Goal: Task Accomplishment & Management: Complete application form

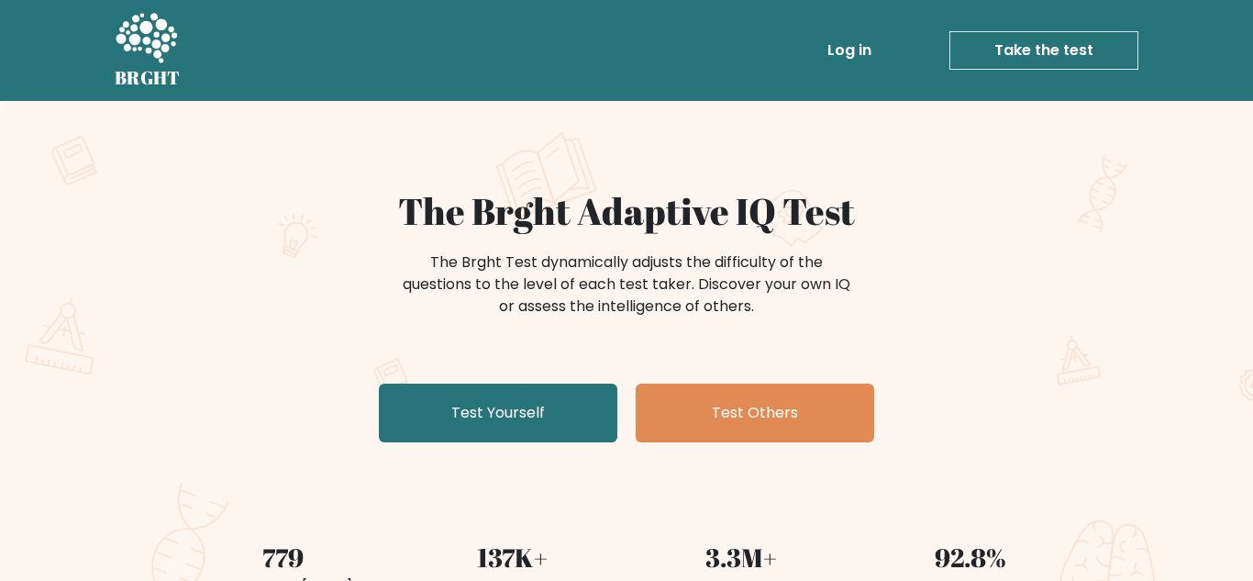
click at [1055, 55] on link "Take the test" at bounding box center [1043, 50] width 189 height 39
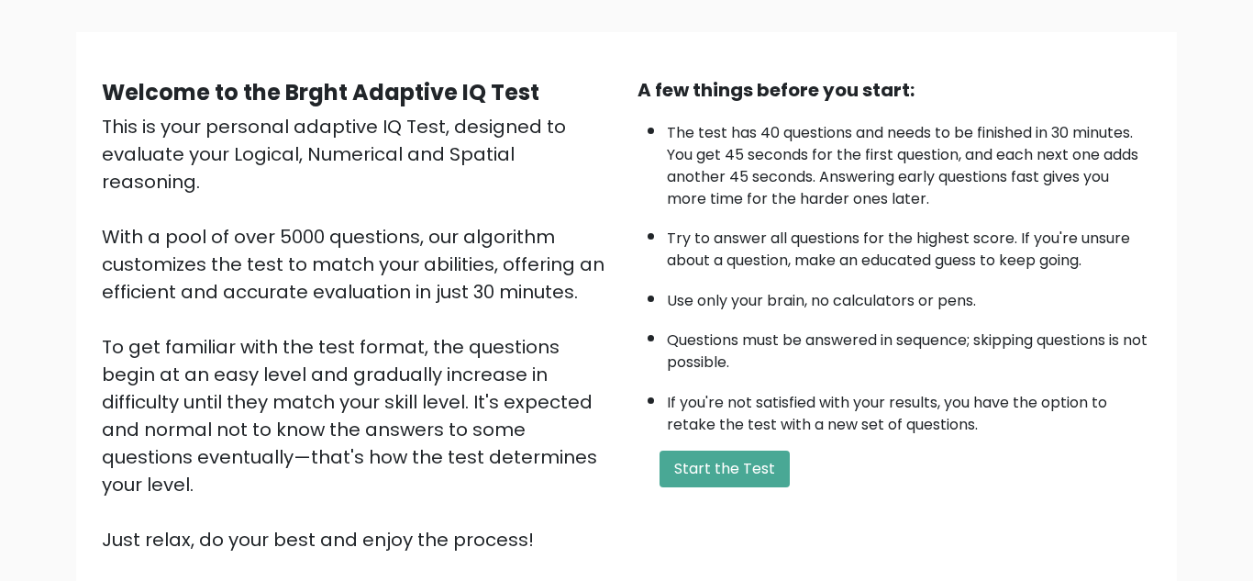
scroll to position [114, 0]
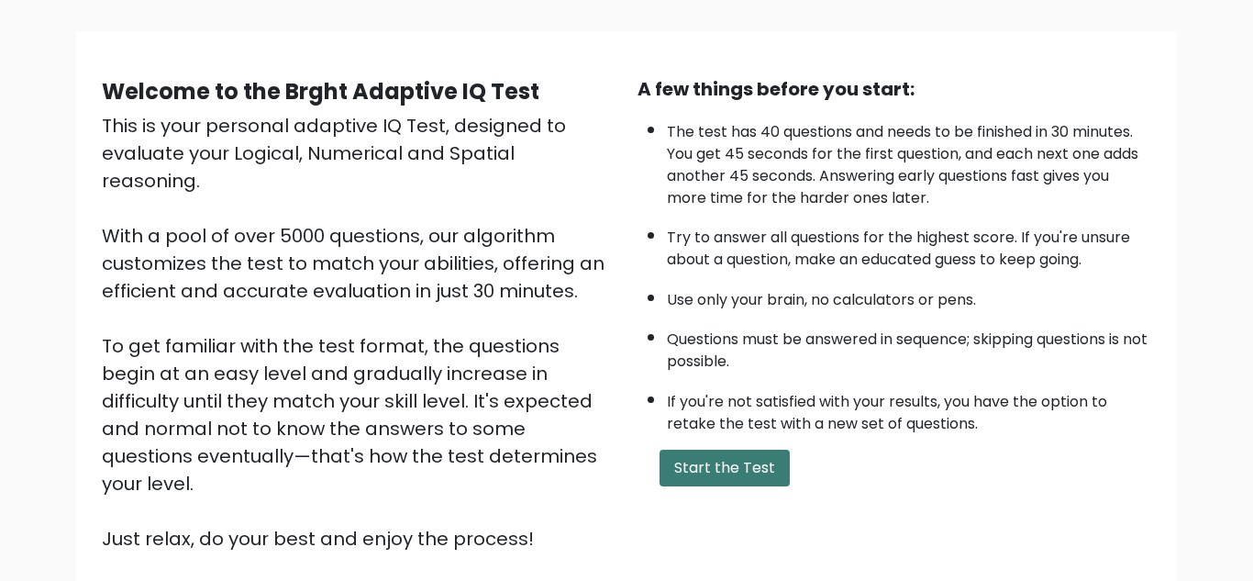
click at [716, 450] on button "Start the Test" at bounding box center [725, 468] width 130 height 37
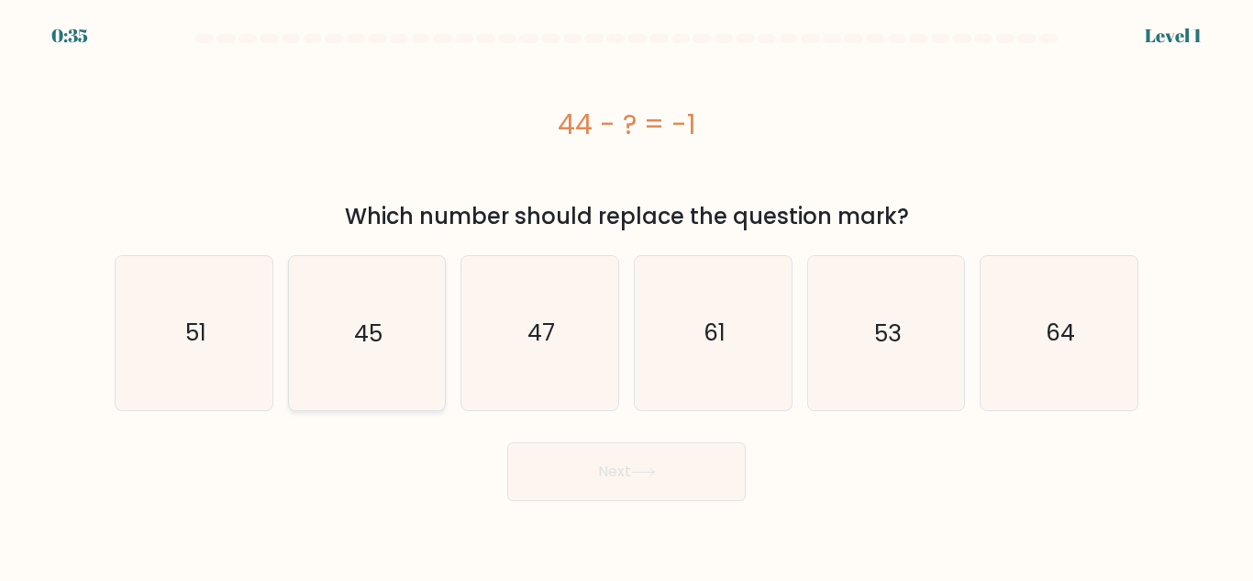
click at [358, 323] on icon "45" at bounding box center [366, 332] width 153 height 153
click at [627, 295] on input "b. 45" at bounding box center [627, 293] width 1 height 5
radio input "true"
click at [348, 257] on icon "45" at bounding box center [366, 332] width 151 height 151
click at [627, 291] on input "b. 45" at bounding box center [627, 293] width 1 height 5
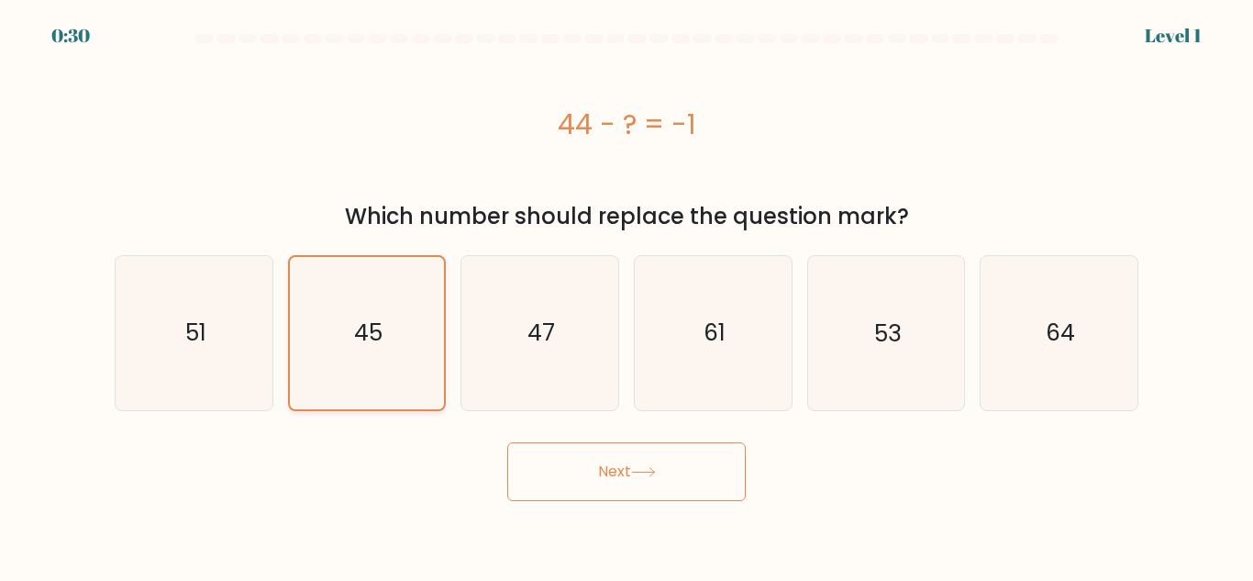
click at [326, 260] on icon "45" at bounding box center [366, 332] width 151 height 151
click at [627, 291] on input "b. 45" at bounding box center [627, 293] width 1 height 5
click at [326, 259] on icon "45" at bounding box center [366, 332] width 151 height 151
click at [627, 291] on input "b. 45" at bounding box center [627, 293] width 1 height 5
click at [346, 257] on icon "45" at bounding box center [366, 332] width 151 height 151
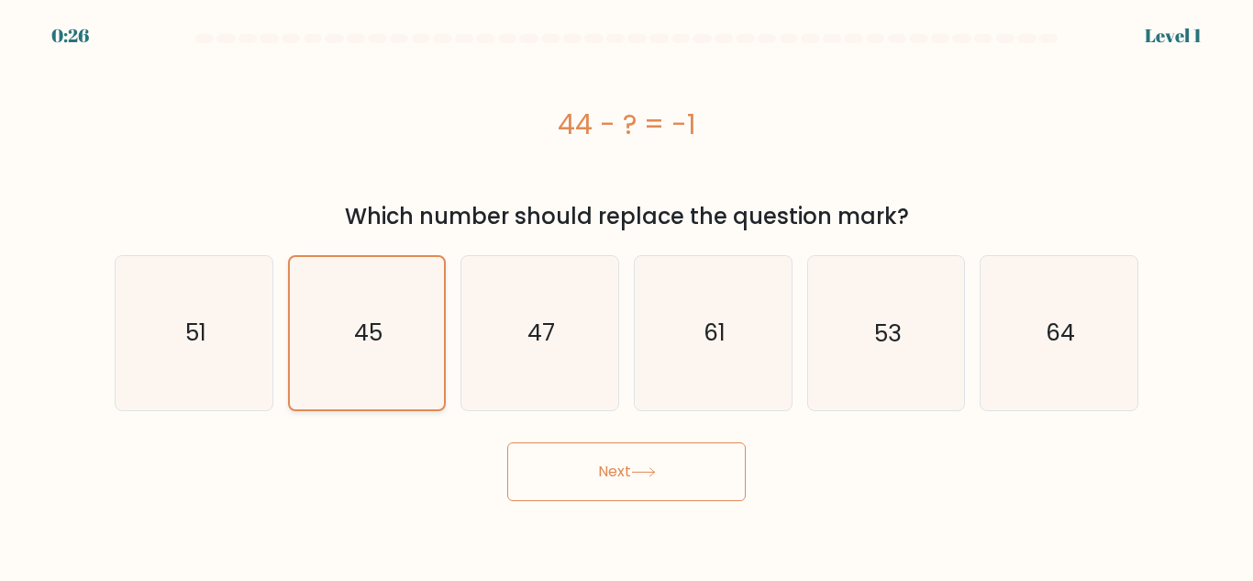
click at [627, 291] on input "b. 45" at bounding box center [627, 293] width 1 height 5
click at [346, 257] on icon "45" at bounding box center [366, 332] width 151 height 151
click at [627, 291] on input "b. 45" at bounding box center [627, 293] width 1 height 5
click at [346, 257] on icon "45" at bounding box center [366, 332] width 151 height 151
click at [627, 291] on input "b. 45" at bounding box center [627, 293] width 1 height 5
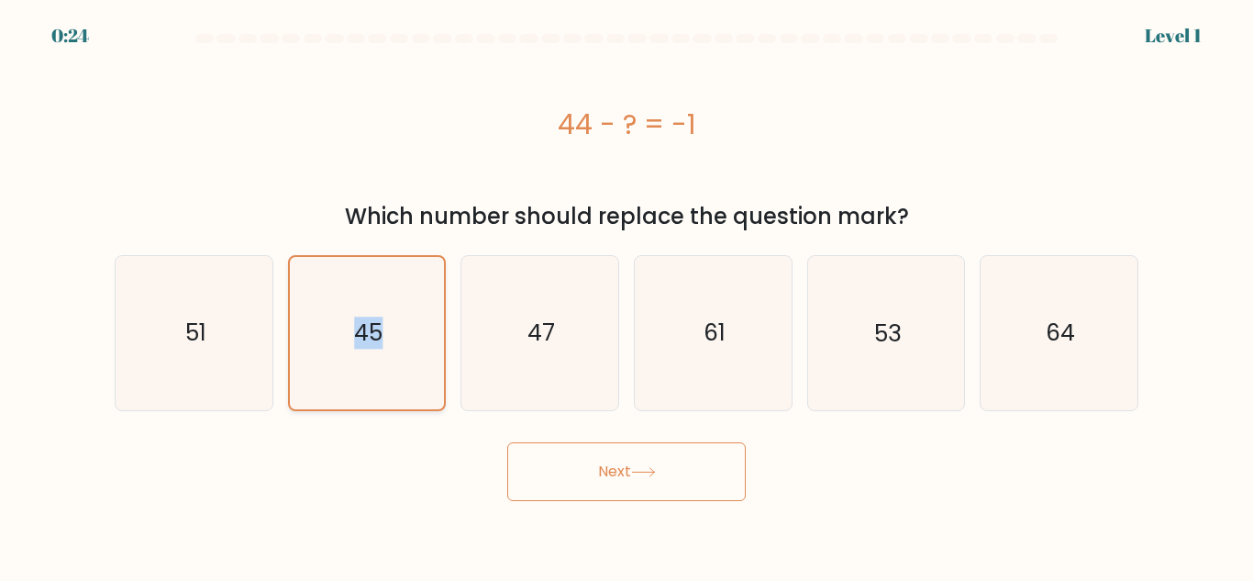
click at [347, 257] on icon "45" at bounding box center [366, 332] width 151 height 151
click at [627, 291] on input "b. 45" at bounding box center [627, 293] width 1 height 5
click at [347, 257] on icon "45" at bounding box center [366, 332] width 151 height 151
click at [627, 291] on input "b. 45" at bounding box center [627, 293] width 1 height 5
click at [371, 316] on text "45" at bounding box center [368, 332] width 28 height 32
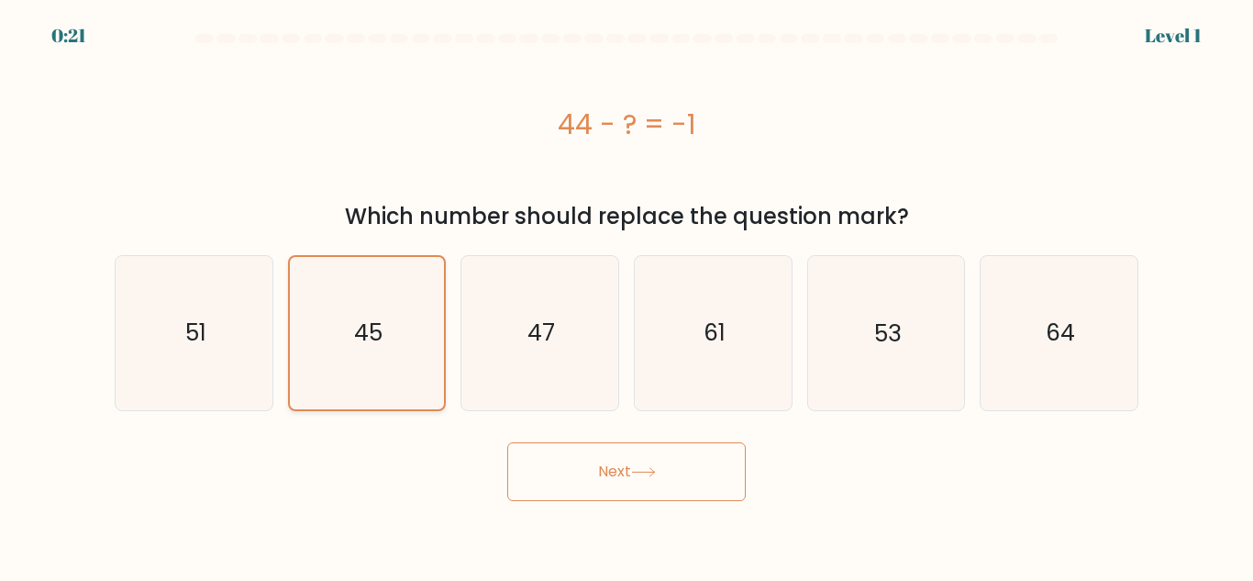
click at [627, 291] on input "b. 45" at bounding box center [627, 293] width 1 height 5
click at [0, 0] on span "b." at bounding box center [0, 0] width 0 height 0
click at [627, 291] on input "b. 45" at bounding box center [627, 293] width 1 height 5
click at [363, 329] on icon "45" at bounding box center [366, 332] width 151 height 151
click at [627, 295] on input "b. 45" at bounding box center [627, 293] width 1 height 5
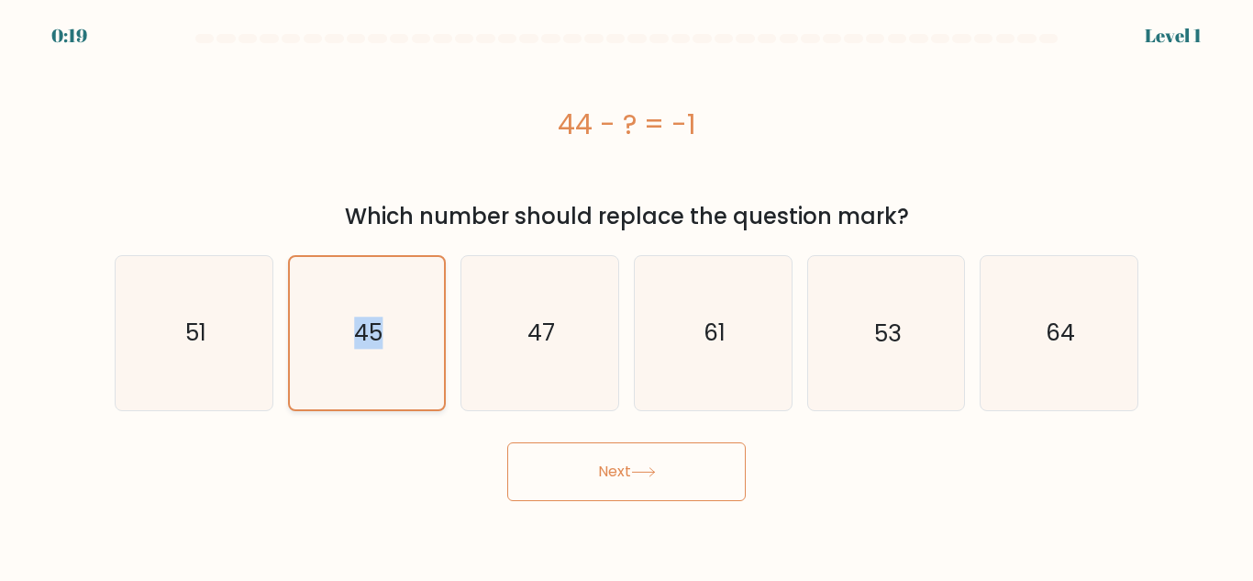
click at [363, 329] on icon "45" at bounding box center [366, 332] width 151 height 151
click at [627, 295] on input "b. 45" at bounding box center [627, 293] width 1 height 5
click at [363, 329] on icon "45" at bounding box center [366, 332] width 151 height 151
click at [627, 295] on input "b. 45" at bounding box center [627, 293] width 1 height 5
click at [363, 329] on icon "45" at bounding box center [366, 332] width 151 height 151
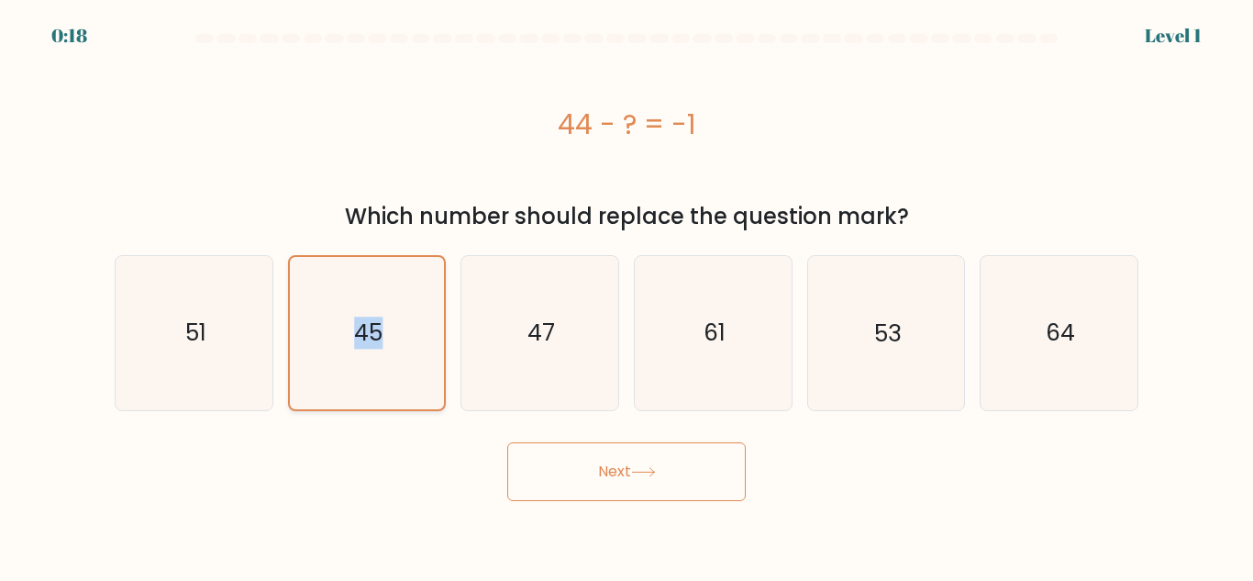
click at [627, 295] on input "b. 45" at bounding box center [627, 293] width 1 height 5
click at [383, 341] on form "a." at bounding box center [626, 267] width 1253 height 467
click at [356, 257] on icon "45" at bounding box center [366, 332] width 151 height 151
click at [627, 291] on input "b. 45" at bounding box center [627, 293] width 1 height 5
click at [412, 273] on icon "45" at bounding box center [366, 332] width 151 height 151
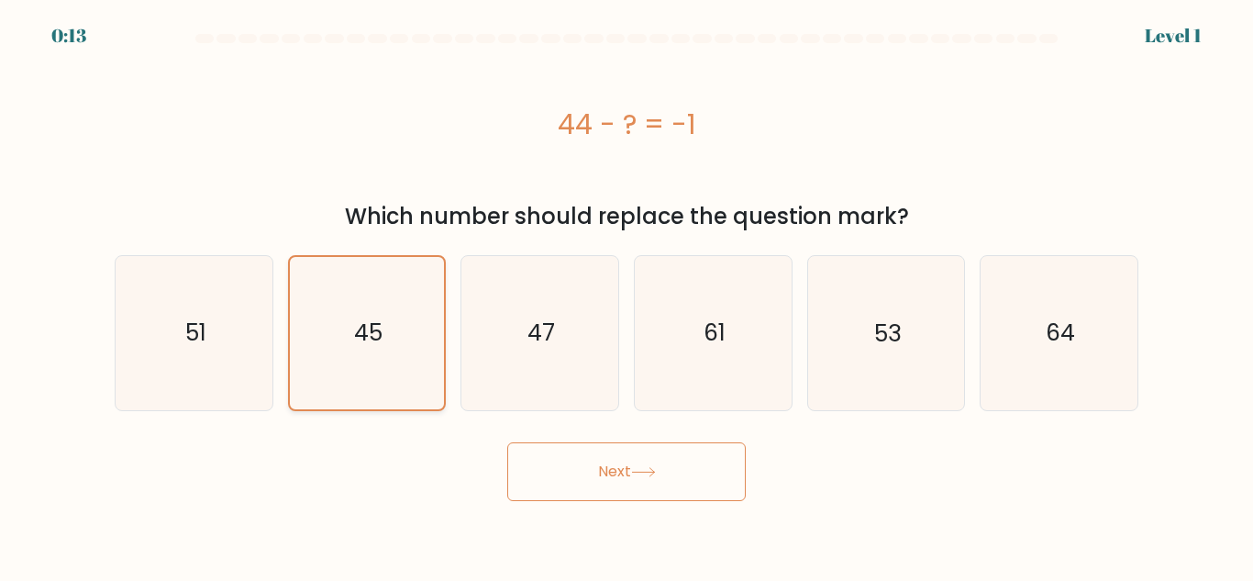
click at [627, 291] on input "b. 45" at bounding box center [627, 293] width 1 height 5
click at [412, 273] on icon "45" at bounding box center [366, 332] width 151 height 151
click at [627, 291] on input "b. 45" at bounding box center [627, 293] width 1 height 5
click at [412, 273] on icon "45" at bounding box center [366, 332] width 151 height 151
click at [627, 291] on input "b. 45" at bounding box center [627, 293] width 1 height 5
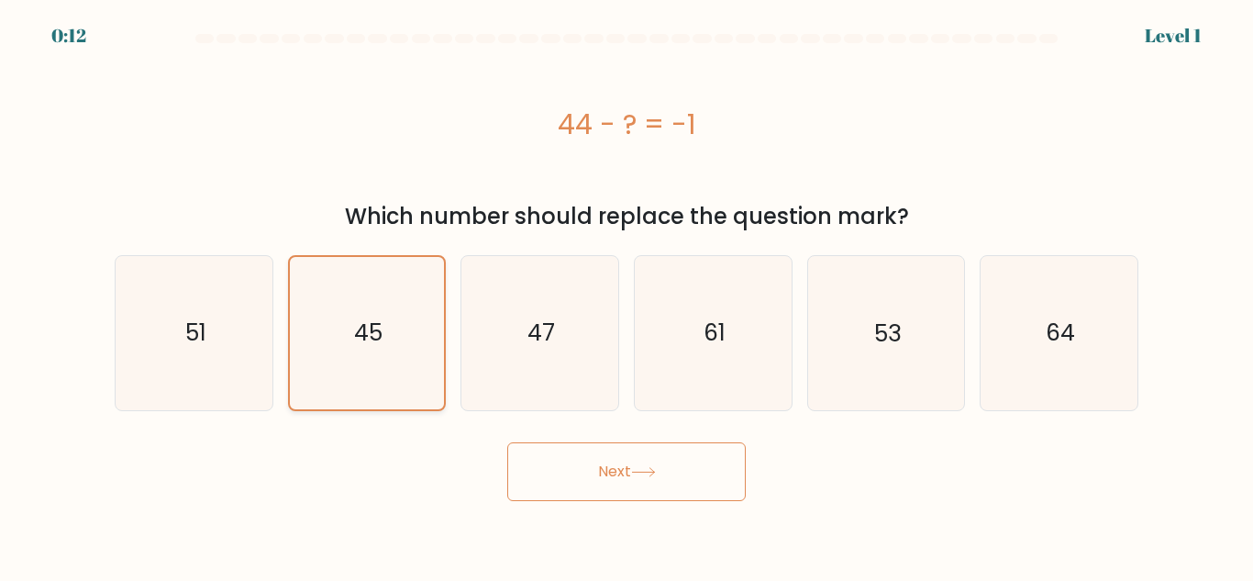
click at [412, 273] on icon "45" at bounding box center [366, 332] width 151 height 151
click at [627, 291] on input "b. 45" at bounding box center [627, 293] width 1 height 5
click at [412, 273] on icon "45" at bounding box center [366, 332] width 151 height 151
click at [627, 291] on input "b. 45" at bounding box center [627, 293] width 1 height 5
click at [412, 273] on icon "45" at bounding box center [366, 332] width 151 height 151
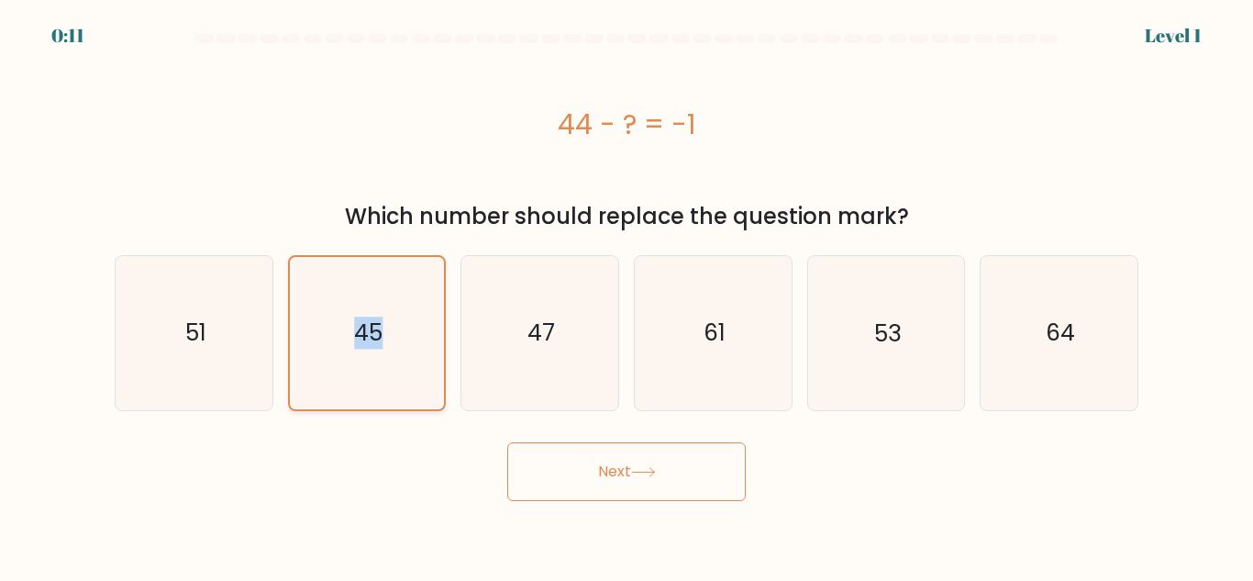
click at [627, 291] on input "b. 45" at bounding box center [627, 293] width 1 height 5
click at [412, 273] on icon "45" at bounding box center [366, 332] width 151 height 151
click at [627, 291] on input "b. 45" at bounding box center [627, 293] width 1 height 5
click at [412, 273] on icon "45" at bounding box center [366, 332] width 151 height 151
click at [627, 291] on input "b. 45" at bounding box center [627, 293] width 1 height 5
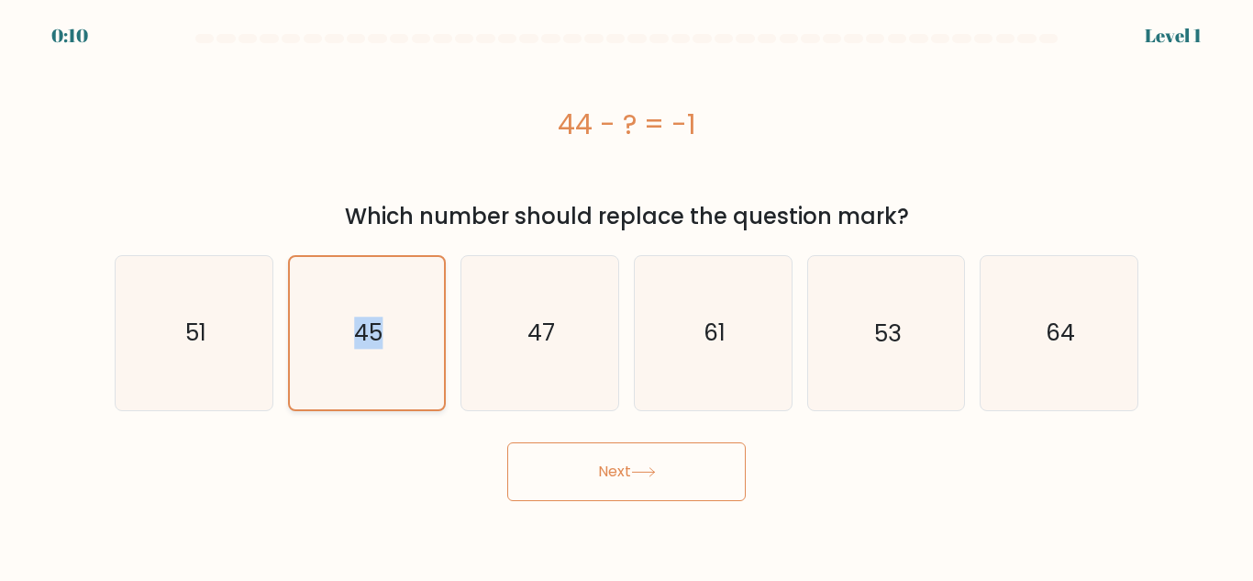
click at [412, 273] on icon "45" at bounding box center [366, 332] width 151 height 151
click at [627, 291] on input "b. 45" at bounding box center [627, 293] width 1 height 5
click at [412, 273] on icon "45" at bounding box center [366, 332] width 151 height 151
click at [627, 291] on input "b. 45" at bounding box center [627, 293] width 1 height 5
click at [410, 433] on div "Next" at bounding box center [627, 467] width 1046 height 68
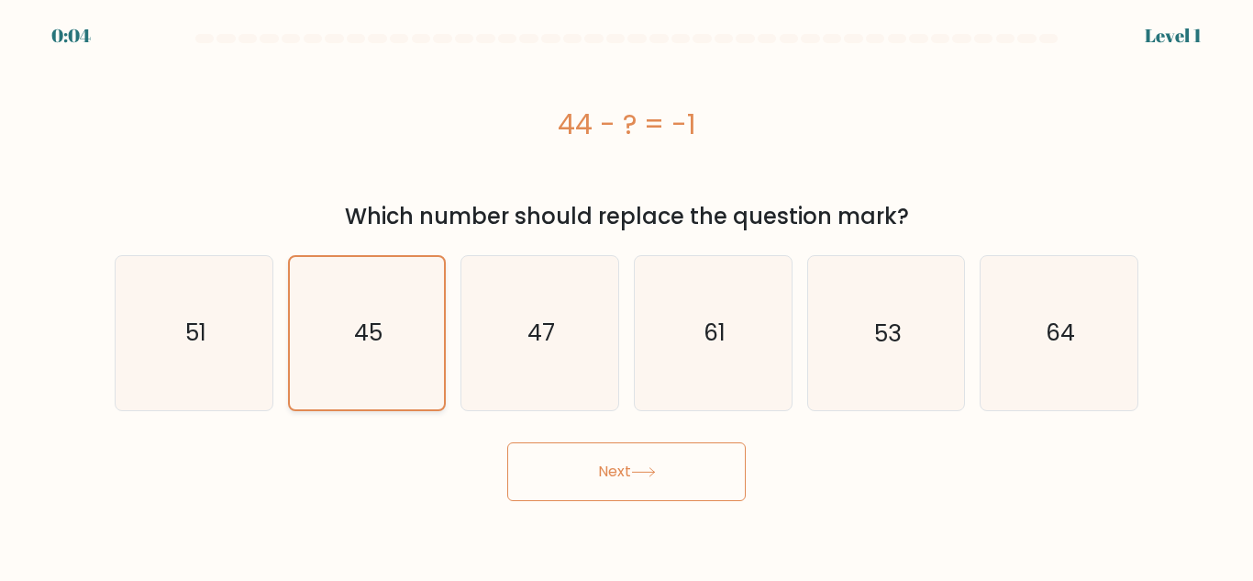
click at [387, 299] on icon "45" at bounding box center [366, 332] width 151 height 151
click at [627, 295] on input "b. 45" at bounding box center [627, 293] width 1 height 5
click at [313, 257] on icon "45" at bounding box center [366, 332] width 151 height 151
click at [627, 291] on input "b. 45" at bounding box center [627, 293] width 1 height 5
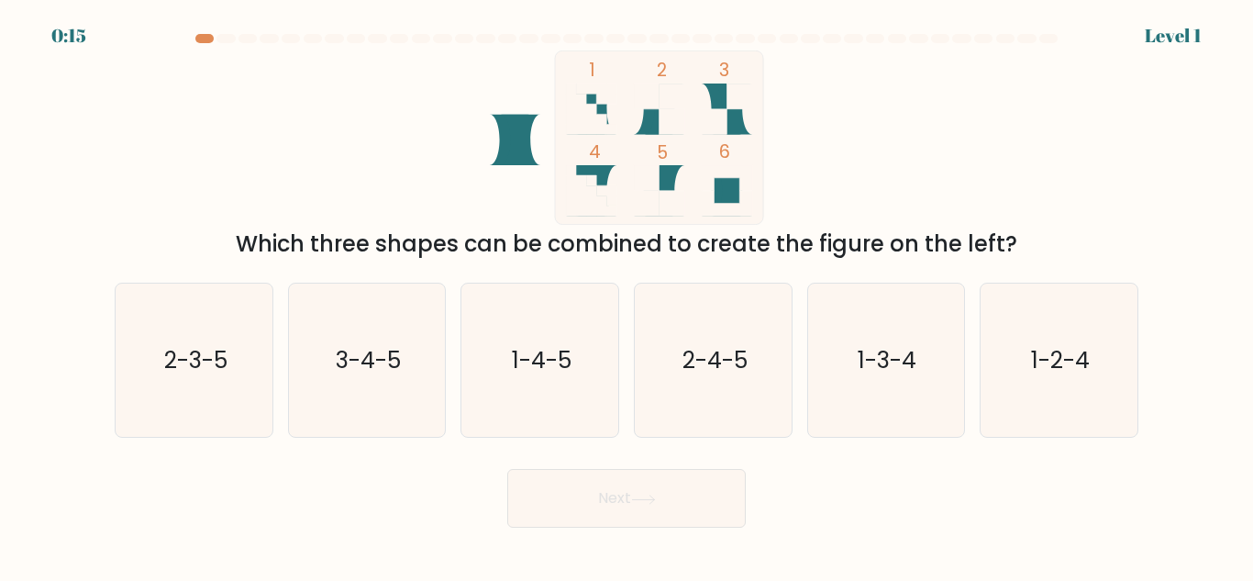
scroll to position [19, 0]
click at [216, 376] on text "2-3-5" at bounding box center [194, 360] width 63 height 32
click at [627, 295] on input "a. 2-3-5" at bounding box center [627, 293] width 1 height 5
radio input "true"
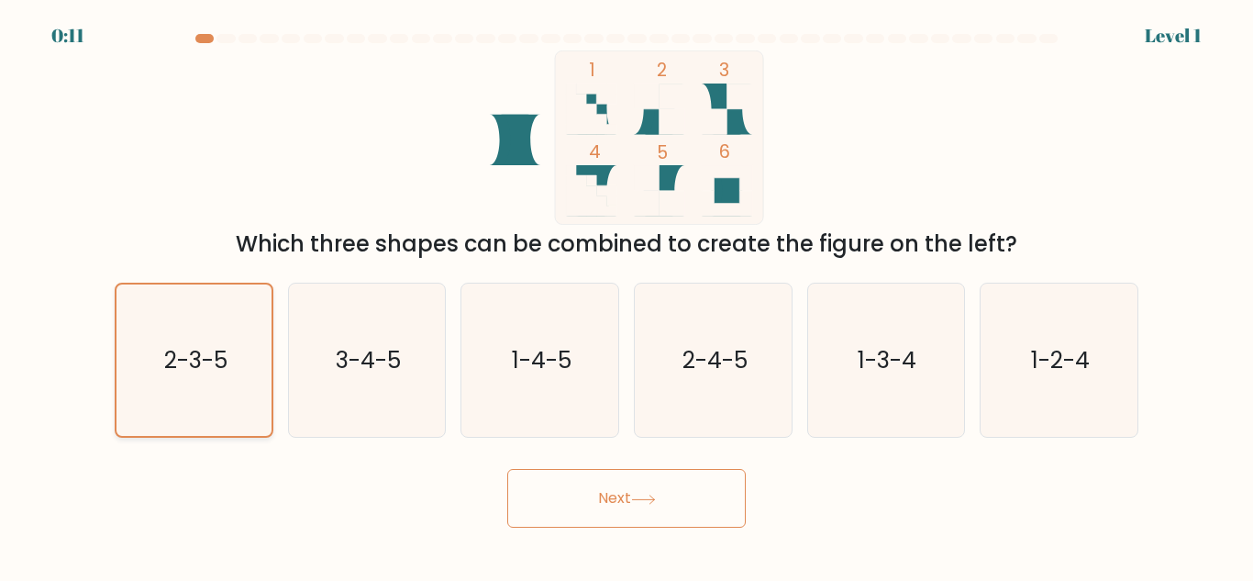
click at [174, 436] on icon "2-3-5" at bounding box center [193, 359] width 151 height 151
click at [627, 295] on input "a. 2-3-5" at bounding box center [627, 293] width 1 height 5
click at [622, 527] on button "Next" at bounding box center [626, 498] width 239 height 59
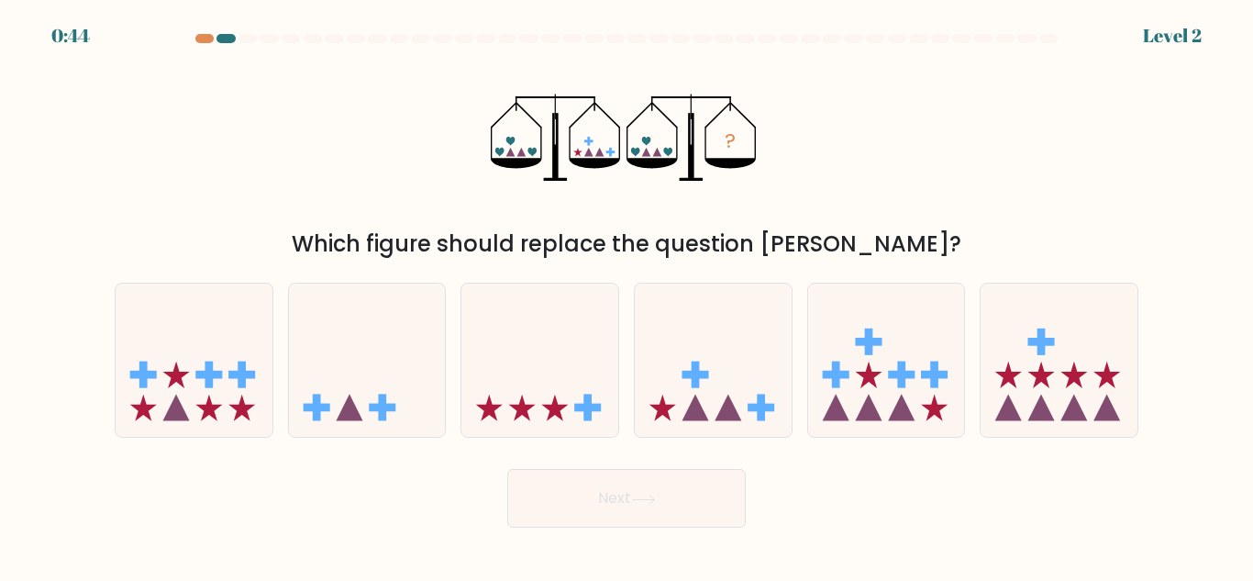
scroll to position [361, 0]
click at [674, 425] on icon at bounding box center [713, 359] width 157 height 129
click at [627, 295] on input "d." at bounding box center [627, 293] width 1 height 5
radio input "true"
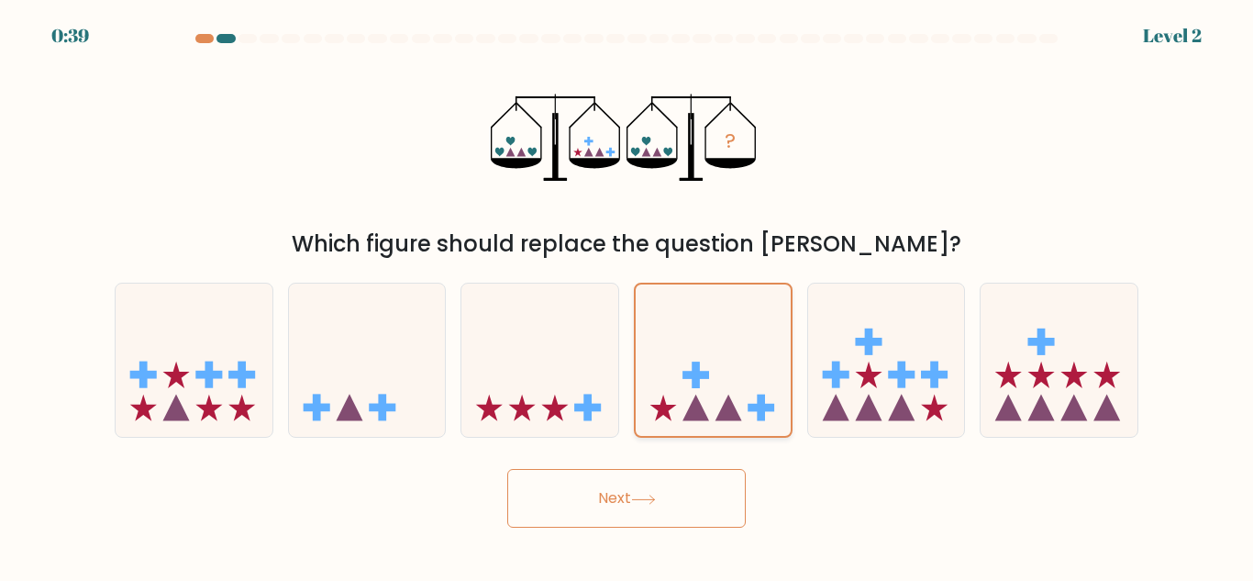
click at [733, 414] on icon at bounding box center [713, 360] width 155 height 128
click at [627, 295] on input "d." at bounding box center [627, 293] width 1 height 5
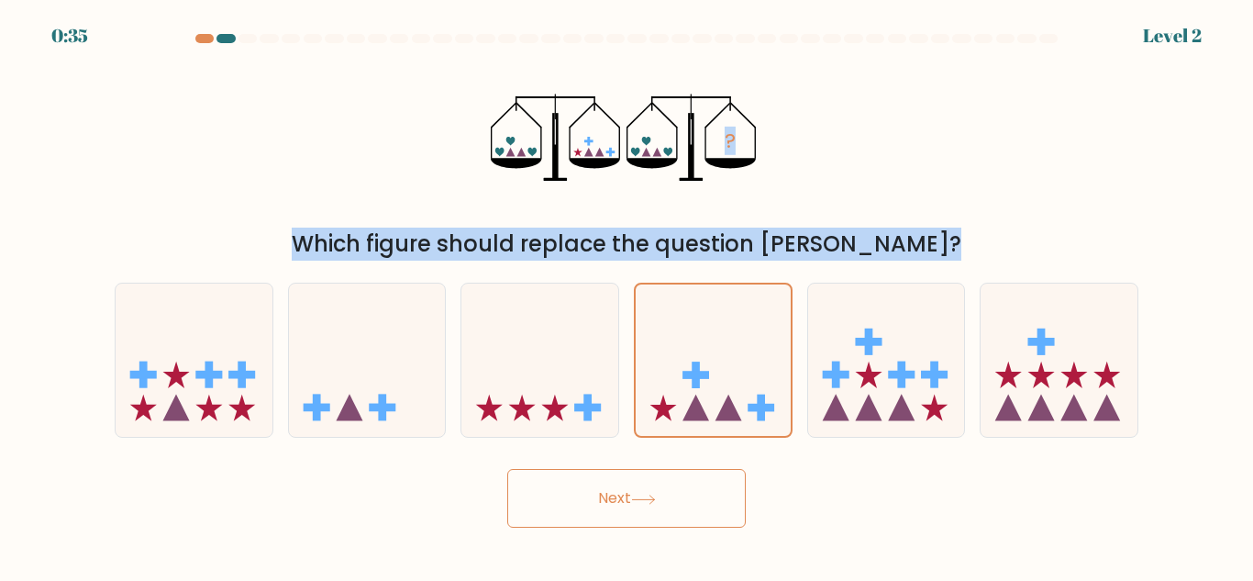
drag, startPoint x: 698, startPoint y: 403, endPoint x: 953, endPoint y: 39, distance: 444.6
click at [953, 39] on form at bounding box center [626, 281] width 1253 height 494
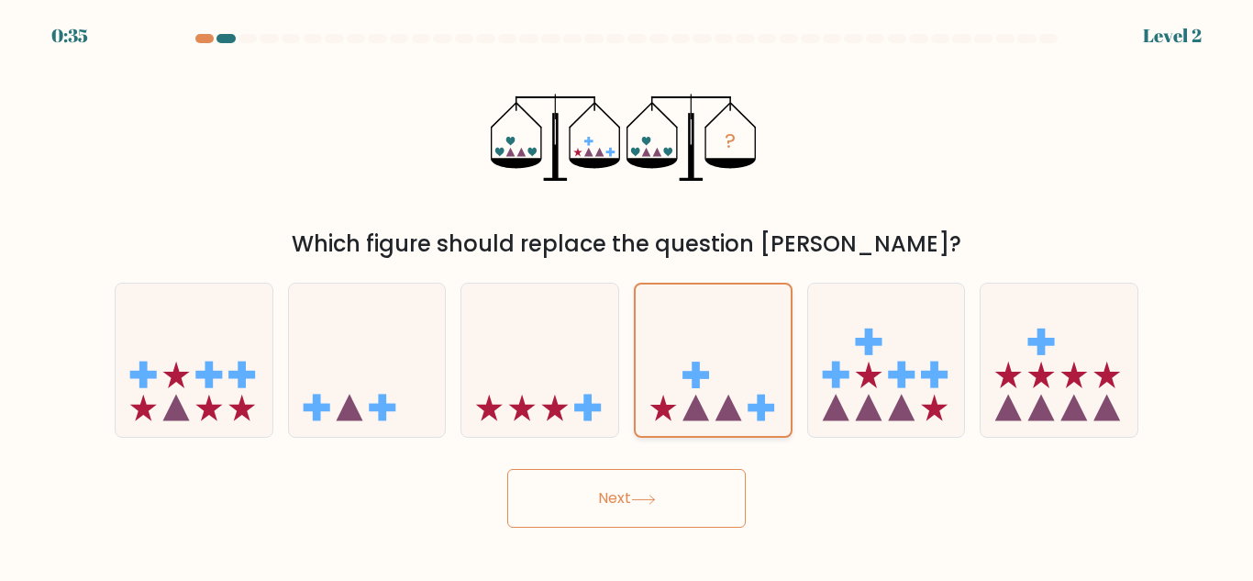
click at [669, 425] on icon at bounding box center [713, 360] width 155 height 128
click at [627, 295] on input "d." at bounding box center [627, 293] width 1 height 5
click at [646, 341] on label "d." at bounding box center [713, 360] width 159 height 155
click at [627, 295] on input "d." at bounding box center [627, 293] width 1 height 5
click at [603, 527] on button "Next" at bounding box center [626, 498] width 239 height 59
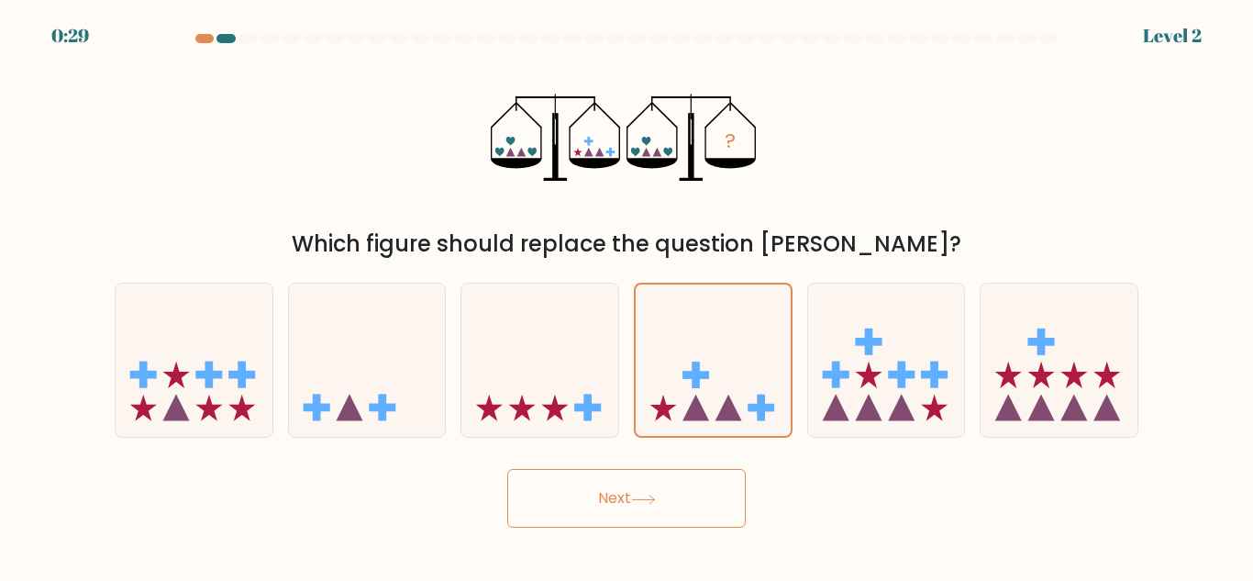
scroll to position [0, 0]
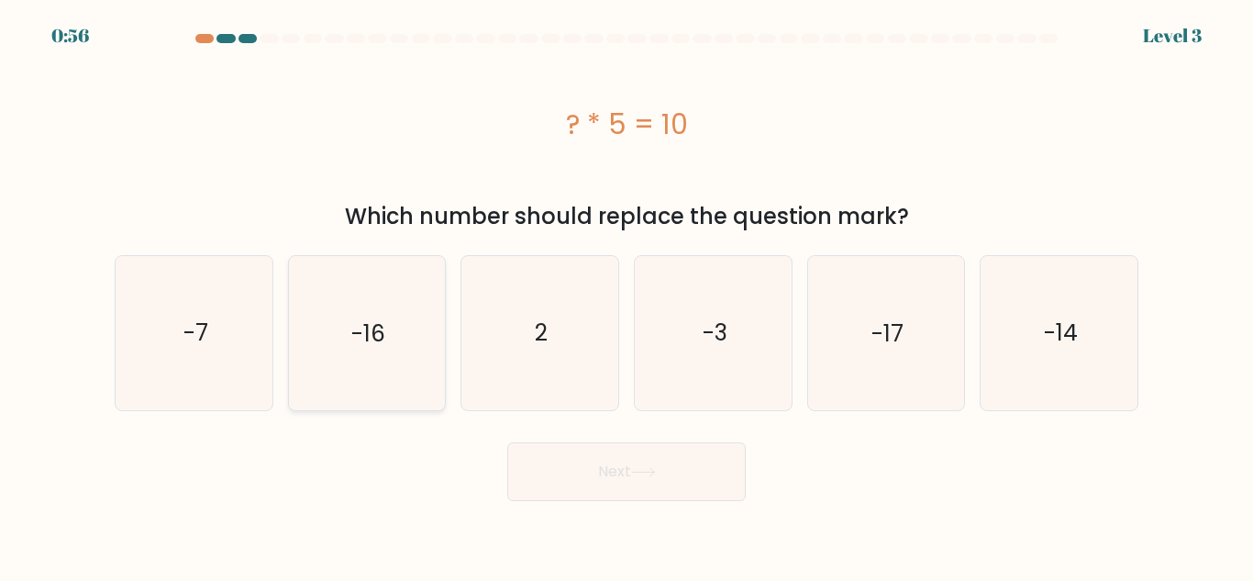
click at [356, 316] on text "-16" at bounding box center [368, 332] width 34 height 32
click at [627, 291] on input "b. -16" at bounding box center [627, 293] width 1 height 5
radio input "true"
click at [633, 467] on icon at bounding box center [643, 472] width 25 height 10
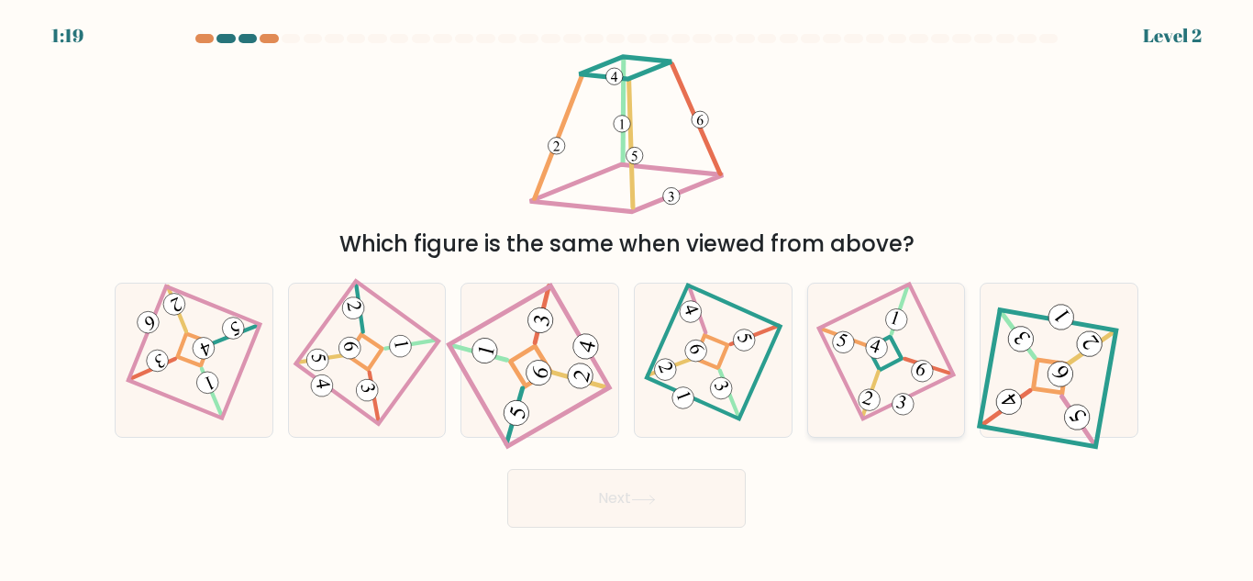
scroll to position [696, 0]
click at [734, 412] on icon at bounding box center [712, 360] width 105 height 123
click at [627, 295] on input "d." at bounding box center [627, 293] width 1 height 5
radio input "true"
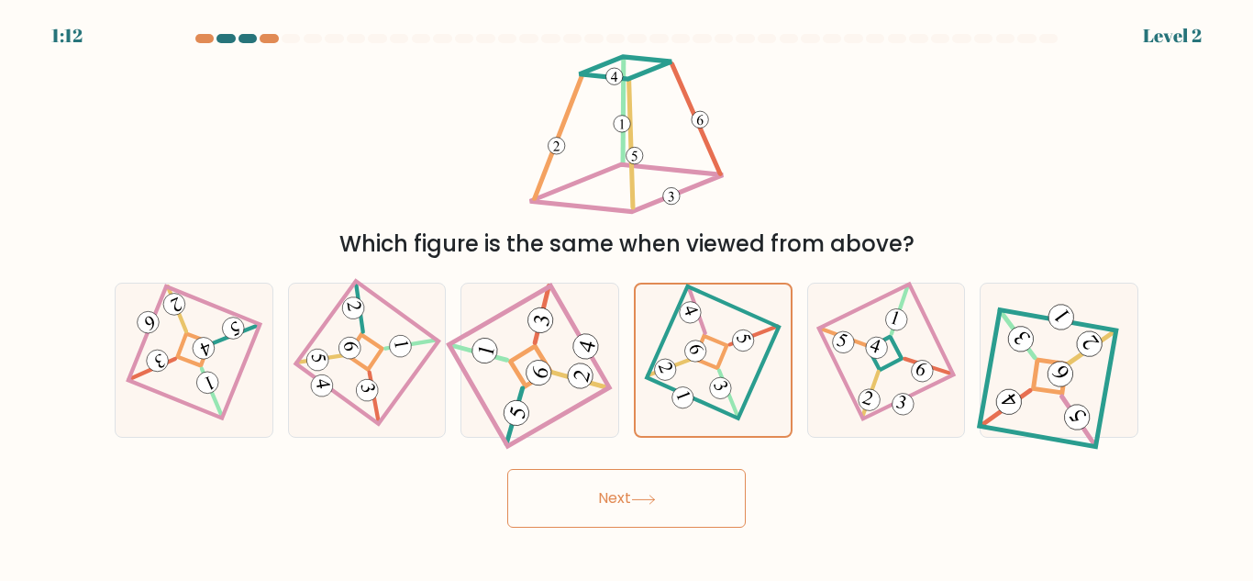
click at [613, 527] on button "Next" at bounding box center [626, 498] width 239 height 59
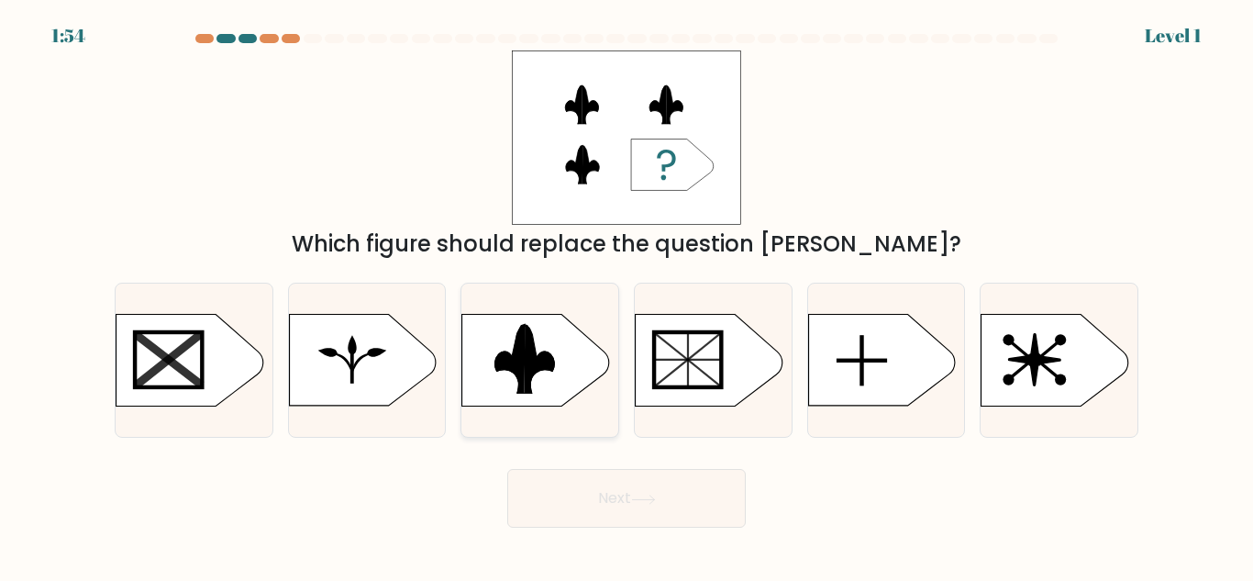
click at [549, 394] on icon at bounding box center [540, 359] width 30 height 69
click at [627, 295] on input "c." at bounding box center [627, 293] width 1 height 5
radio input "true"
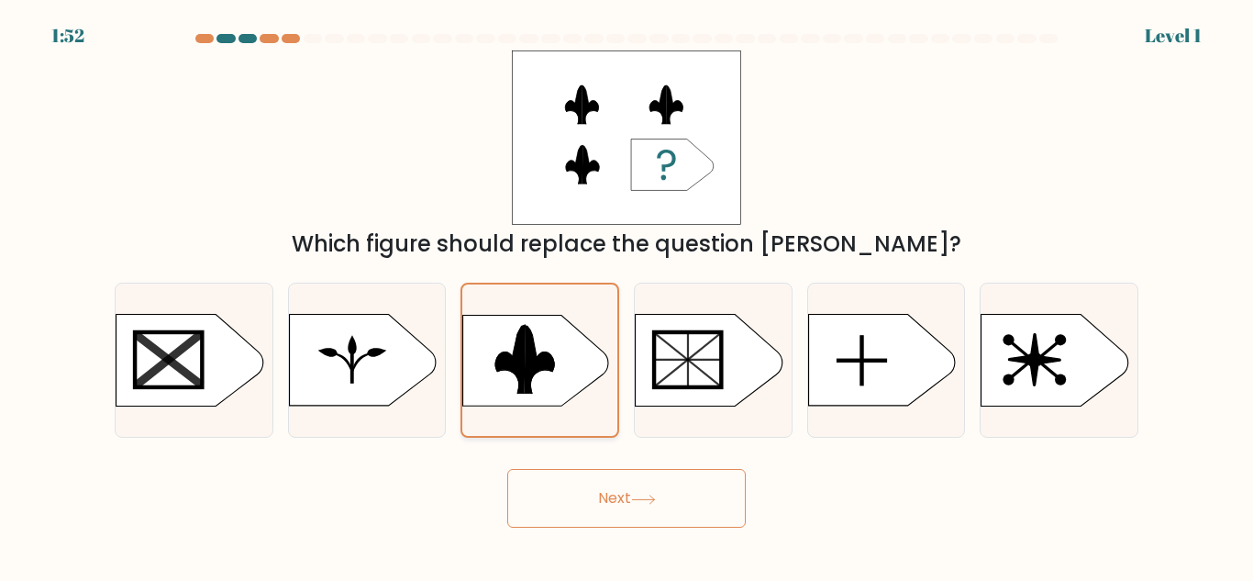
scroll to position [536, 0]
click at [609, 527] on button "Next" at bounding box center [626, 498] width 239 height 59
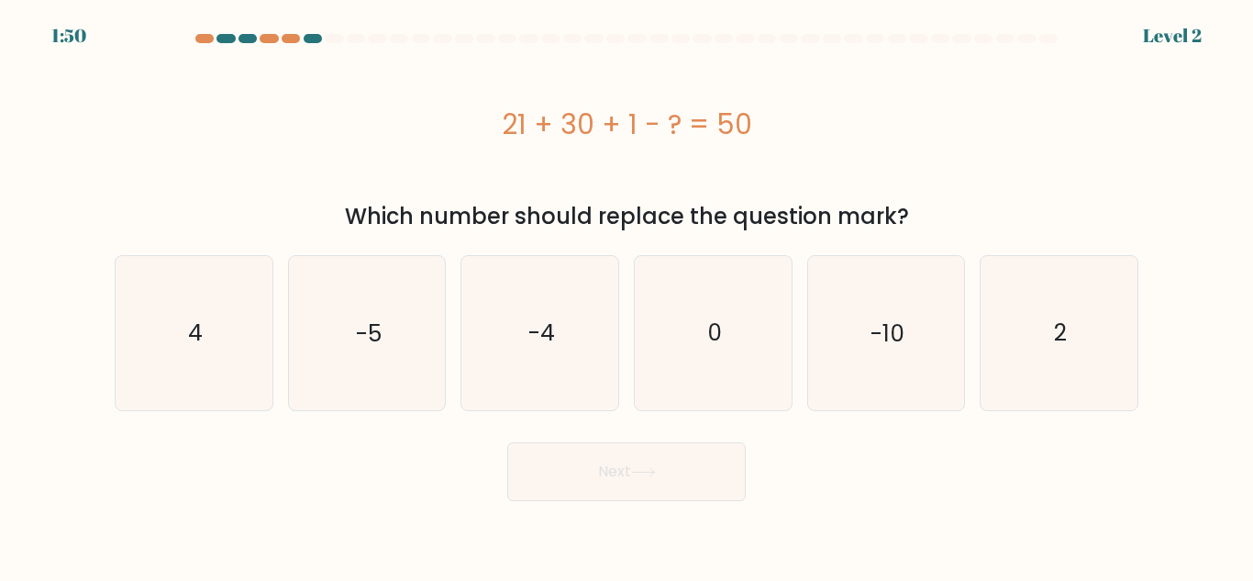
scroll to position [0, 0]
click at [1007, 283] on icon "2" at bounding box center [1058, 332] width 153 height 153
click at [627, 291] on input "f. 2" at bounding box center [627, 293] width 1 height 5
radio input "true"
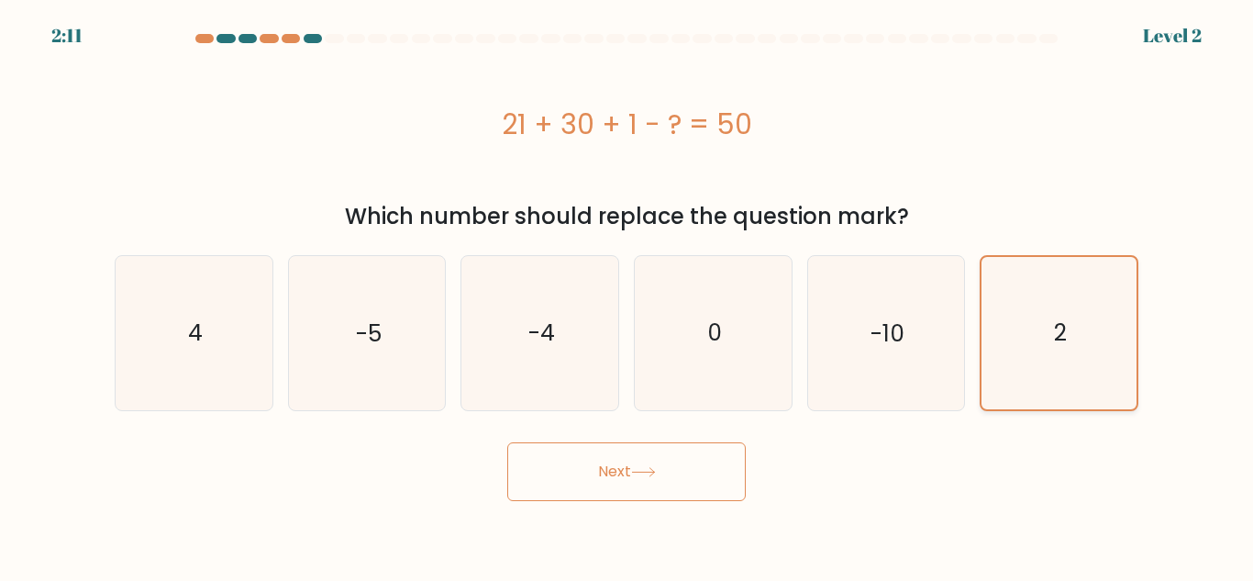
click at [1020, 257] on icon "2" at bounding box center [1058, 332] width 151 height 151
click at [627, 291] on input "f. 2" at bounding box center [627, 293] width 1 height 5
click at [631, 442] on button "Next" at bounding box center [626, 471] width 239 height 59
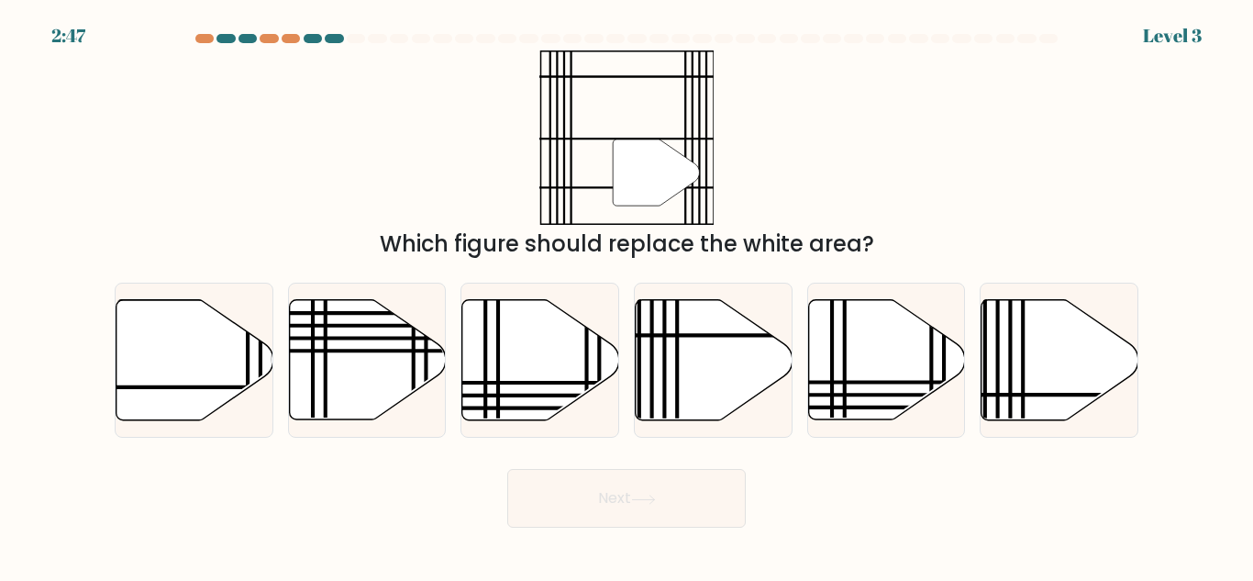
scroll to position [767, 0]
click at [183, 420] on icon at bounding box center [195, 360] width 157 height 120
click at [627, 295] on input "a." at bounding box center [627, 293] width 1 height 5
radio input "true"
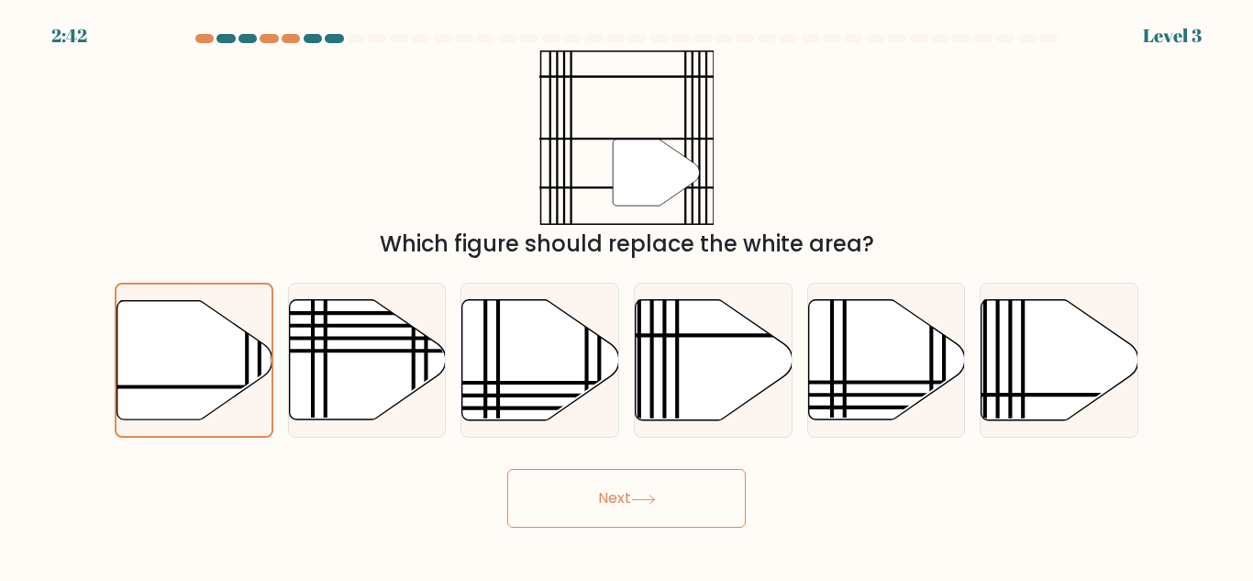
click at [616, 527] on button "Next" at bounding box center [626, 498] width 239 height 59
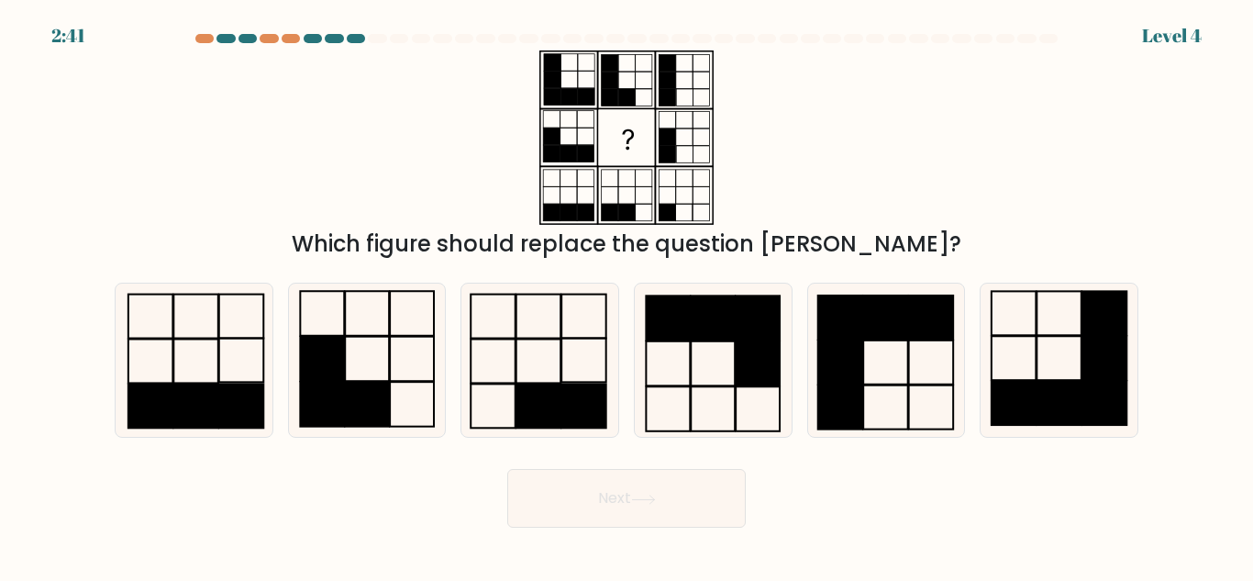
scroll to position [67, 0]
click at [619, 346] on div "c." at bounding box center [539, 360] width 173 height 155
click at [220, 383] on rect at bounding box center [241, 361] width 45 height 44
click at [627, 295] on input "a." at bounding box center [627, 293] width 1 height 5
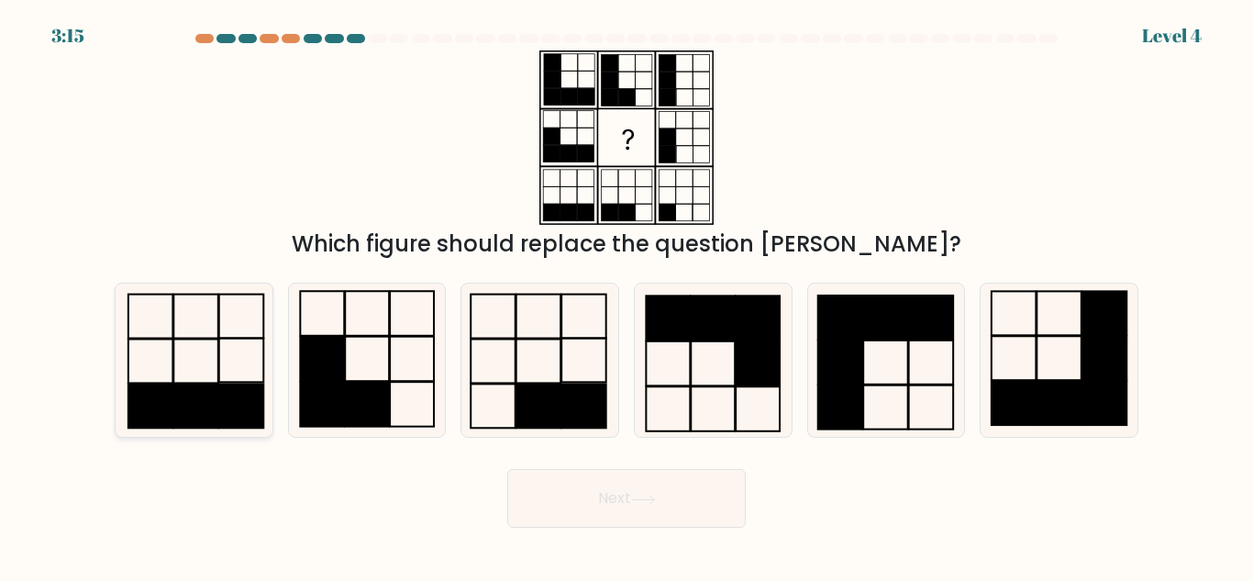
radio input "true"
click at [604, 527] on button "Next" at bounding box center [626, 498] width 239 height 59
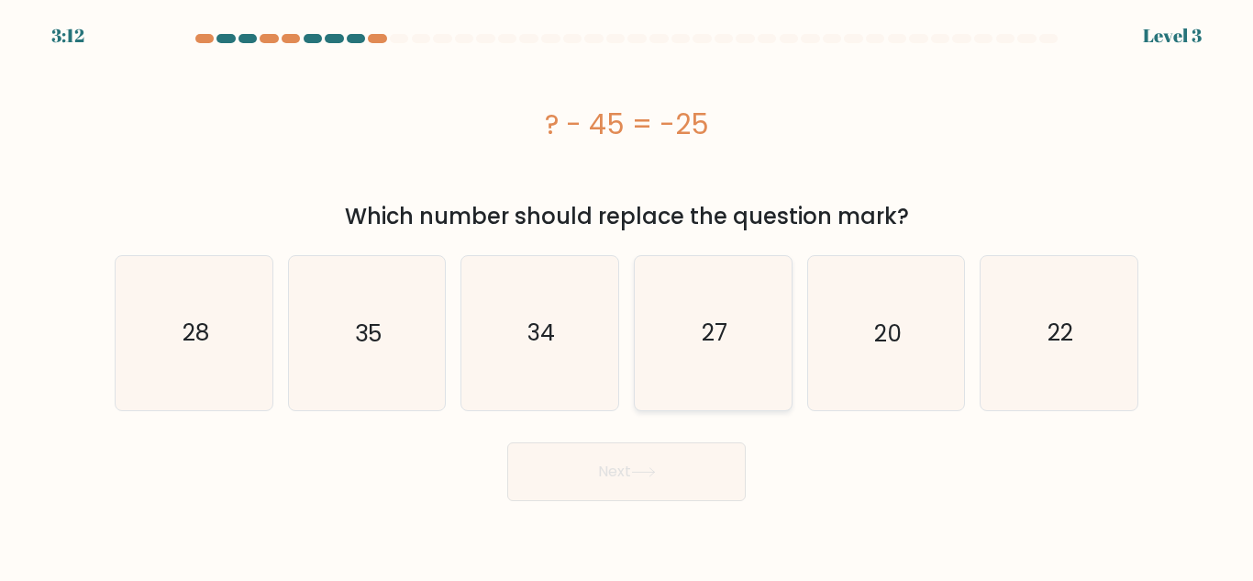
scroll to position [0, 0]
click at [313, 256] on icon "35" at bounding box center [366, 332] width 153 height 153
click at [627, 291] on input "b. 35" at bounding box center [627, 293] width 1 height 5
radio input "true"
click at [601, 442] on button "Next" at bounding box center [626, 471] width 239 height 59
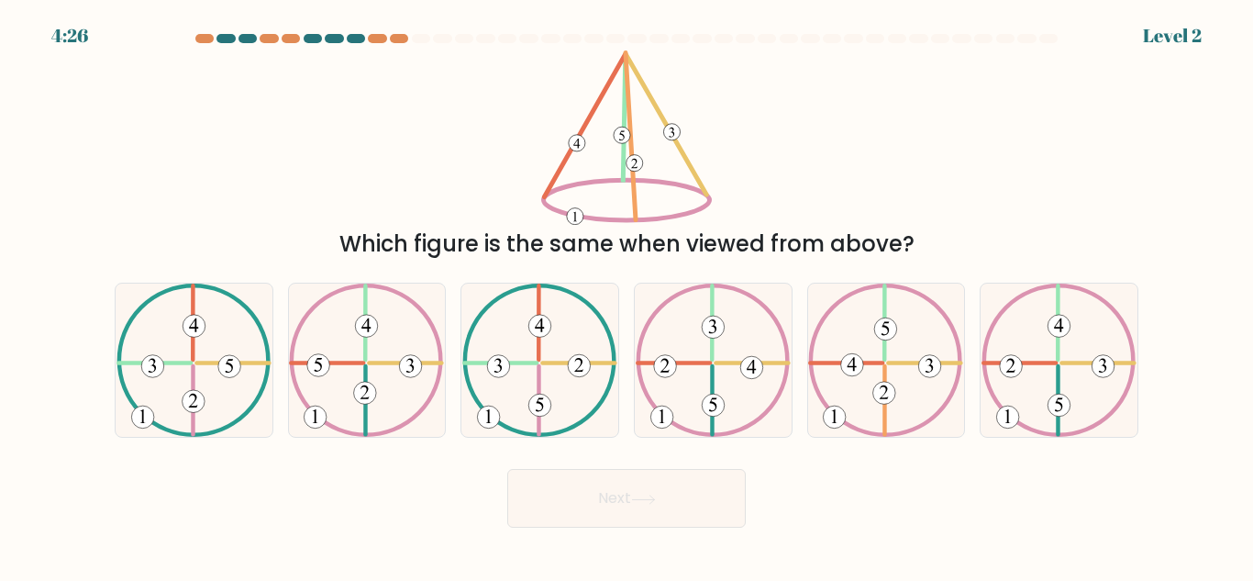
scroll to position [826, 0]
click at [693, 363] on 422 at bounding box center [674, 363] width 72 height 0
click at [627, 295] on input "d." at bounding box center [627, 293] width 1 height 5
radio input "true"
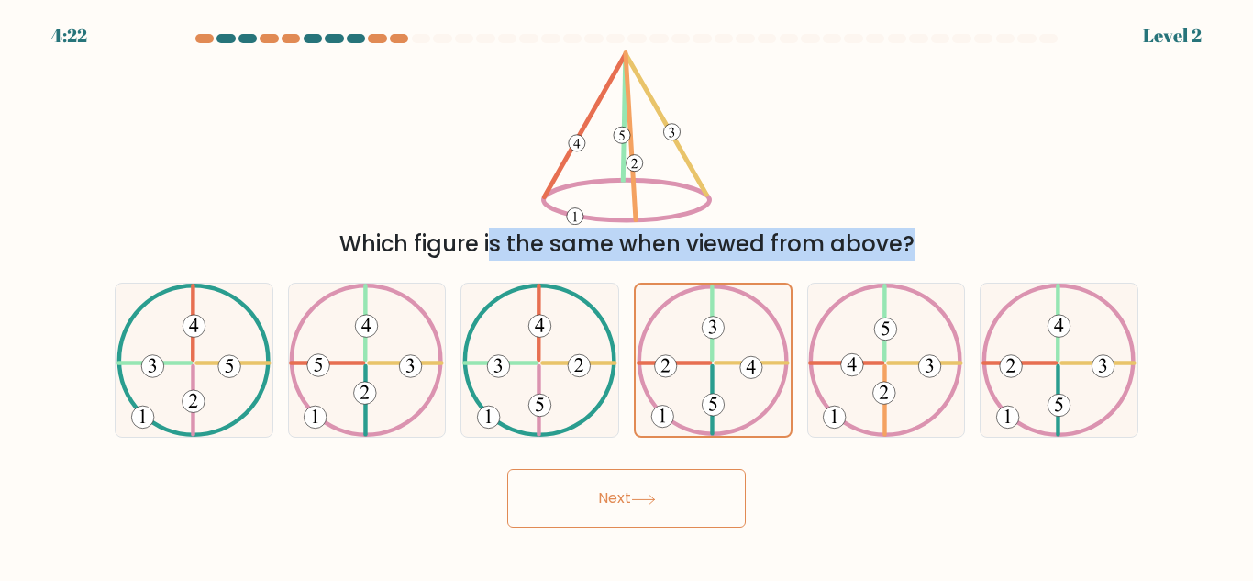
drag, startPoint x: 693, startPoint y: 435, endPoint x: 672, endPoint y: 161, distance: 274.1
click at [672, 161] on form at bounding box center [626, 281] width 1253 height 494
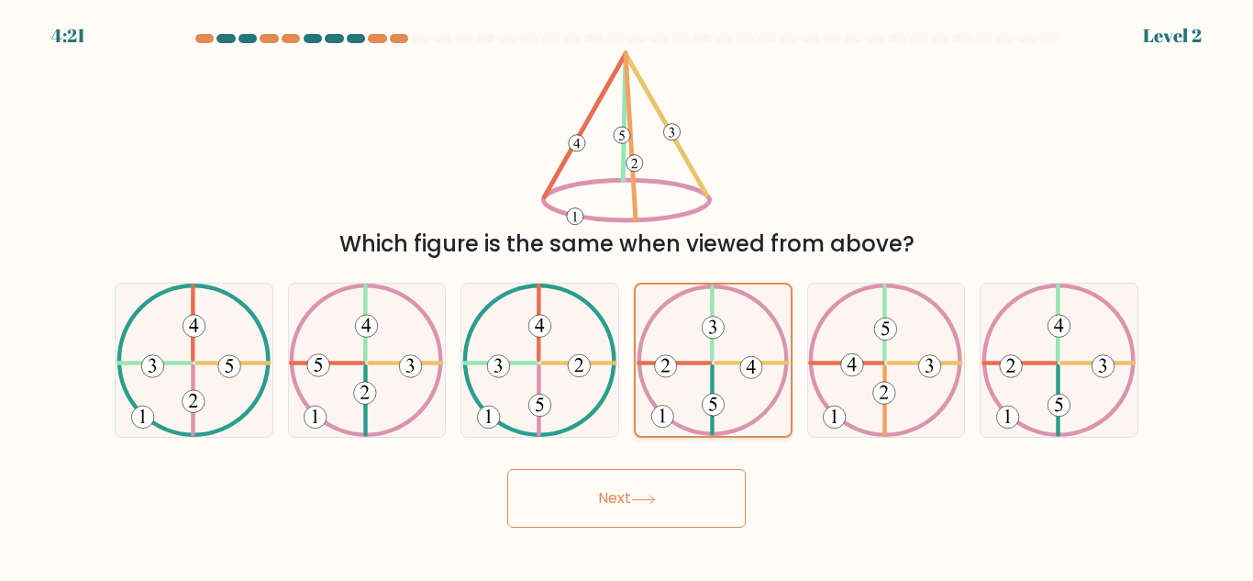
click at [687, 436] on icon at bounding box center [713, 359] width 153 height 151
click at [627, 295] on input "d." at bounding box center [627, 293] width 1 height 5
click at [610, 527] on button "Next" at bounding box center [626, 498] width 239 height 59
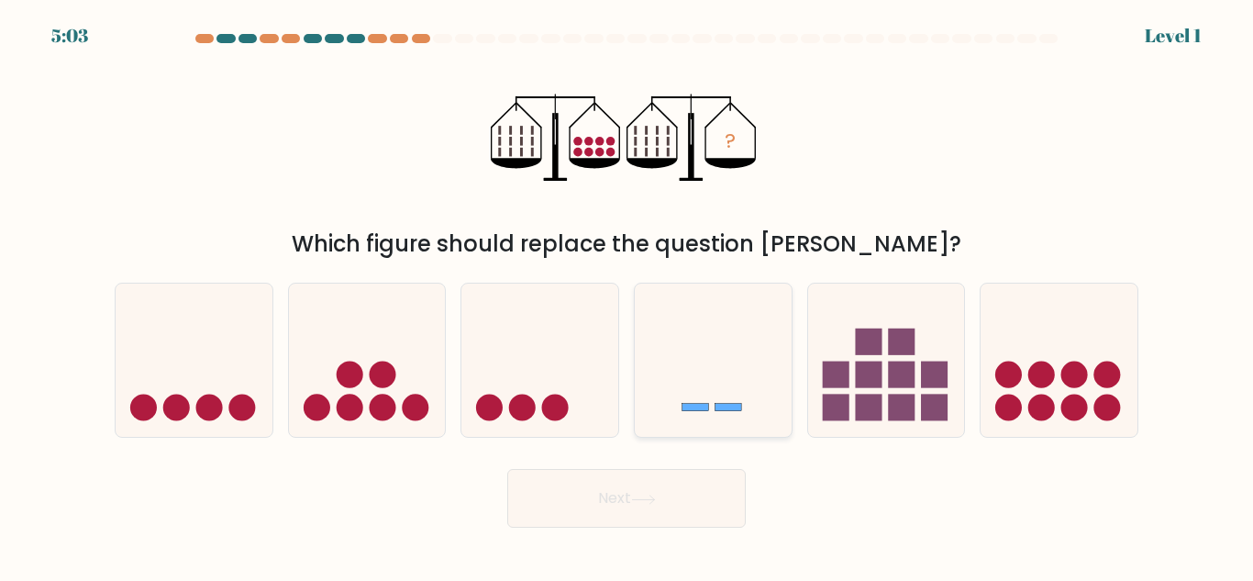
scroll to position [0, 0]
click at [1081, 425] on icon at bounding box center [1059, 359] width 157 height 129
click at [627, 295] on input "f." at bounding box center [627, 293] width 1 height 5
radio input "true"
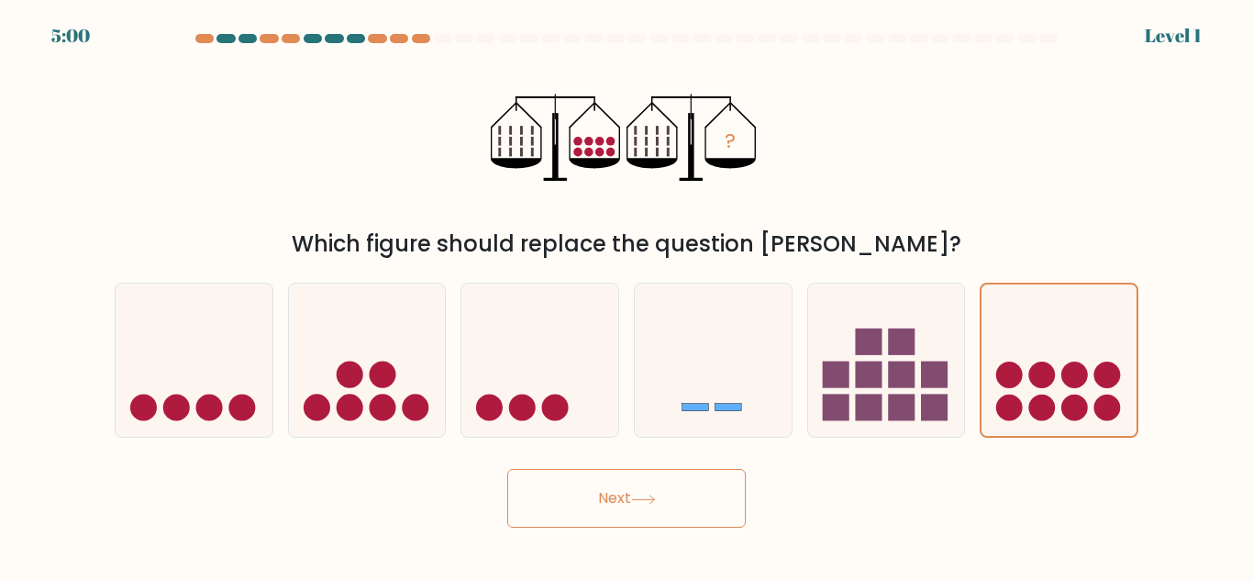
scroll to position [451, 0]
click at [605, 527] on button "Next" at bounding box center [626, 498] width 239 height 59
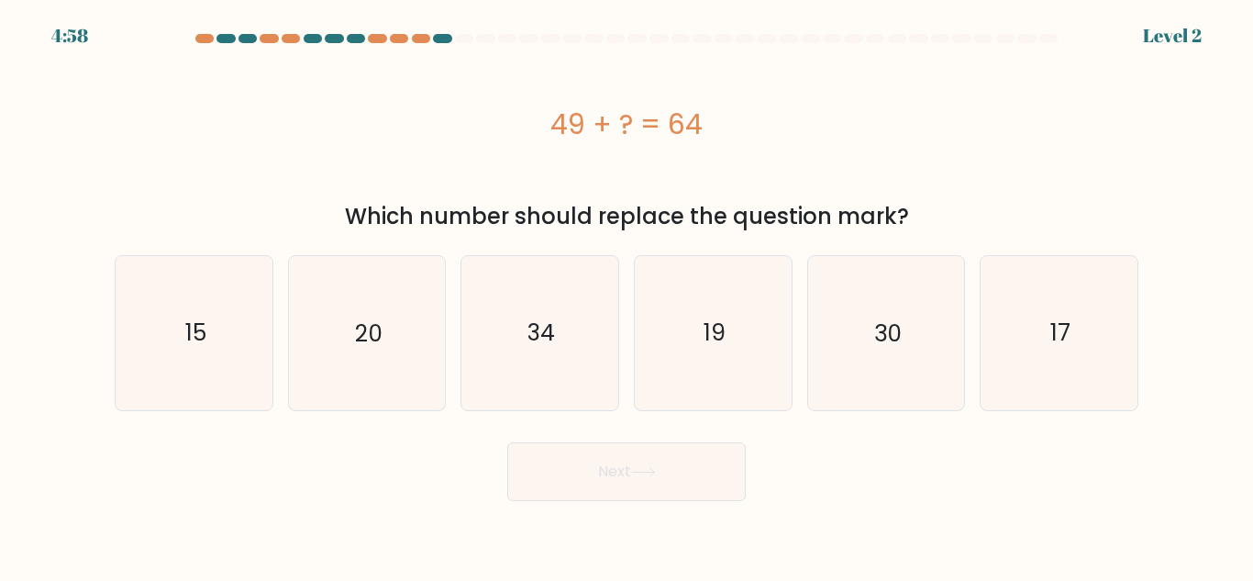
scroll to position [0, 0]
click at [868, 276] on icon "30" at bounding box center [885, 332] width 153 height 153
click at [627, 291] on input "e. 30" at bounding box center [627, 293] width 1 height 5
radio input "true"
click at [361, 256] on icon "20" at bounding box center [366, 332] width 153 height 153
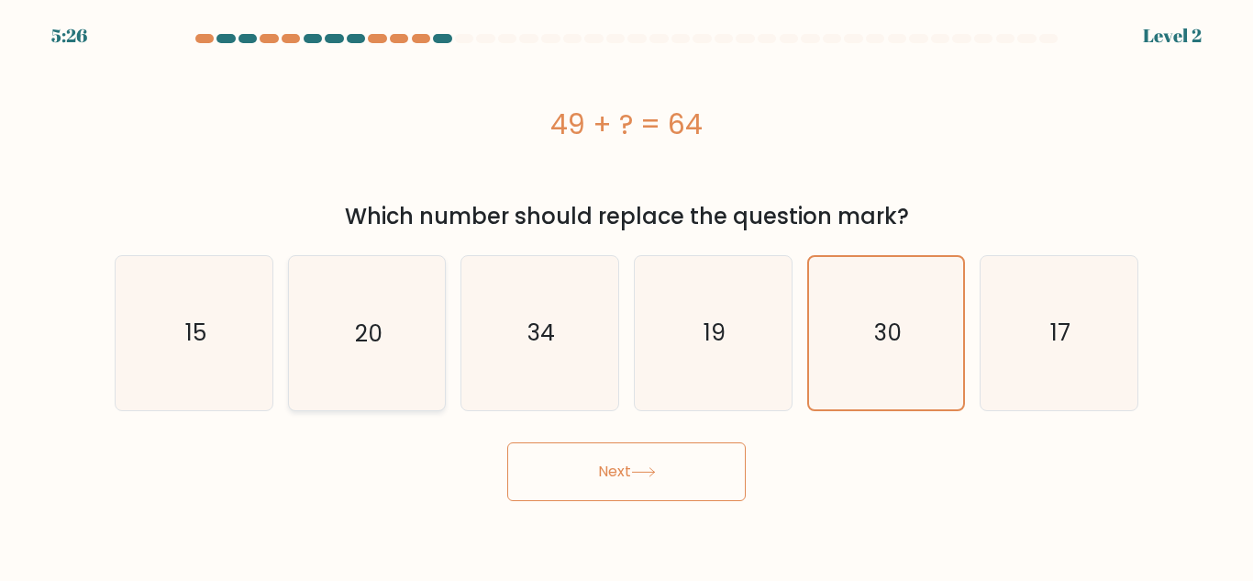
click at [627, 291] on input "b. 20" at bounding box center [627, 293] width 1 height 5
radio input "true"
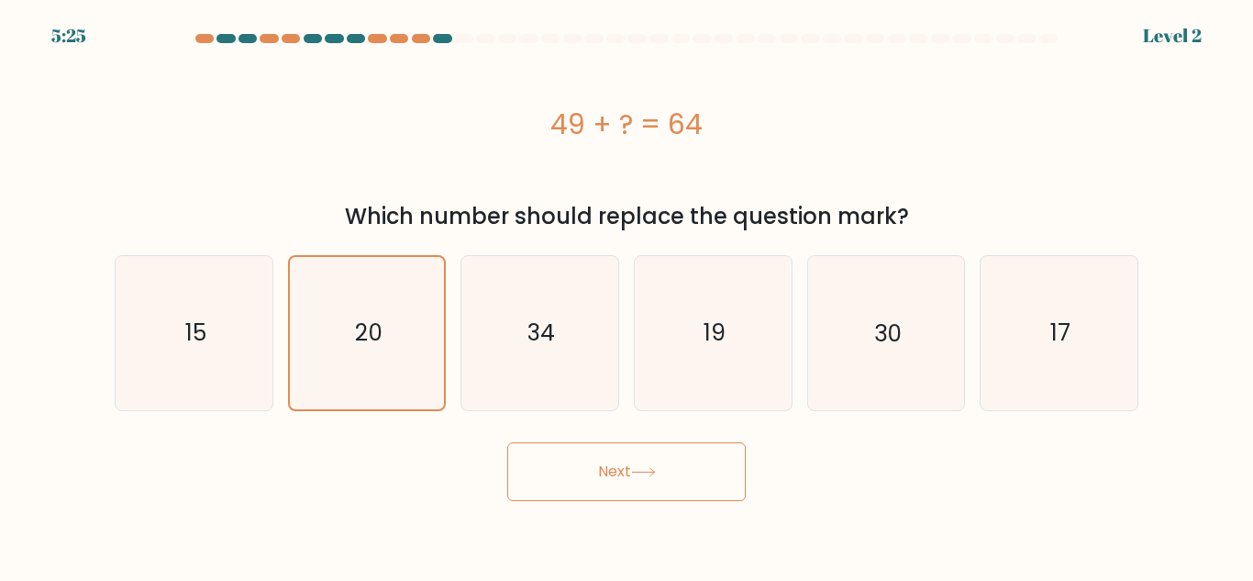
click at [616, 442] on button "Next" at bounding box center [626, 471] width 239 height 59
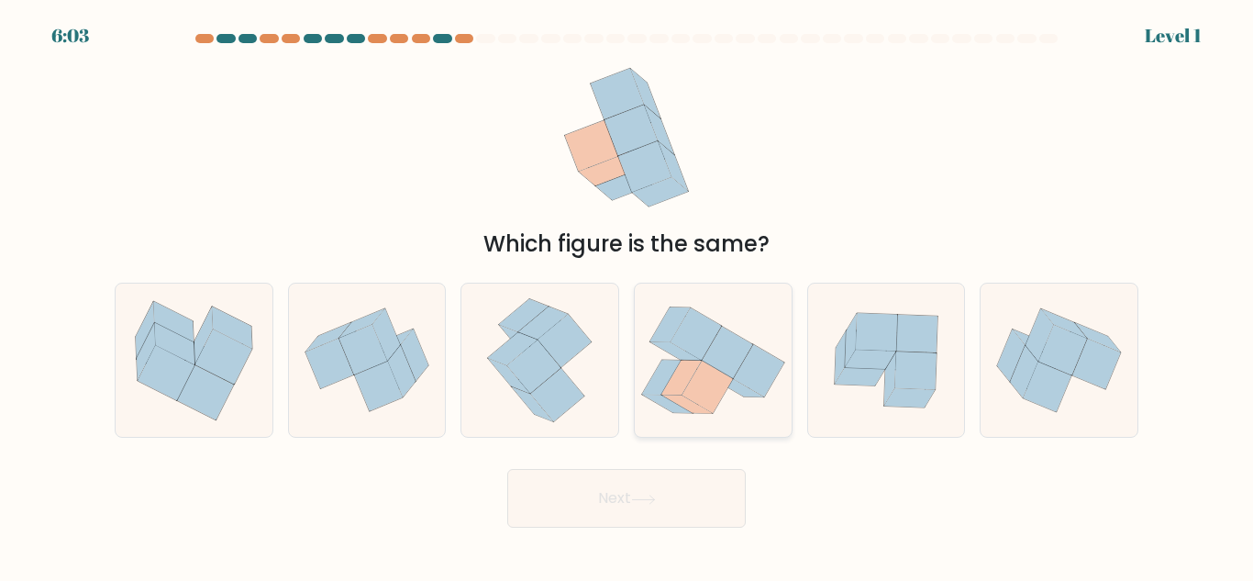
click at [674, 346] on icon at bounding box center [675, 351] width 50 height 18
click at [627, 295] on input "d." at bounding box center [627, 293] width 1 height 5
radio input "true"
click at [608, 527] on button "Next" at bounding box center [626, 498] width 239 height 59
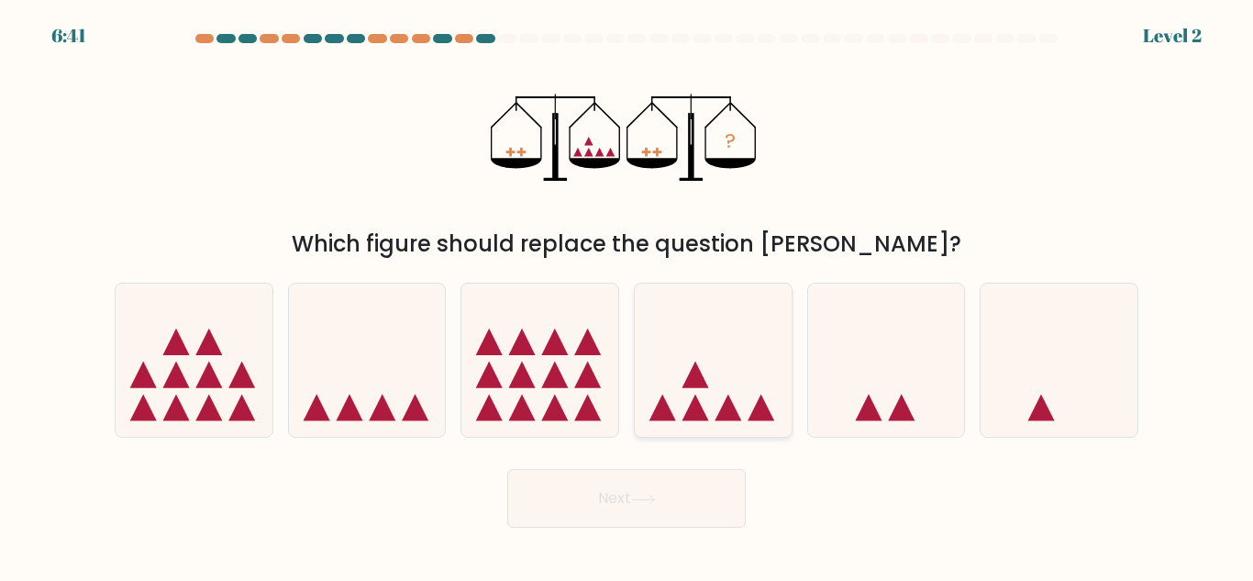
scroll to position [451, 0]
click at [671, 399] on icon at bounding box center [713, 359] width 157 height 129
click at [627, 295] on input "d." at bounding box center [627, 293] width 1 height 5
radio input "true"
click at [612, 527] on button "Next" at bounding box center [626, 498] width 239 height 59
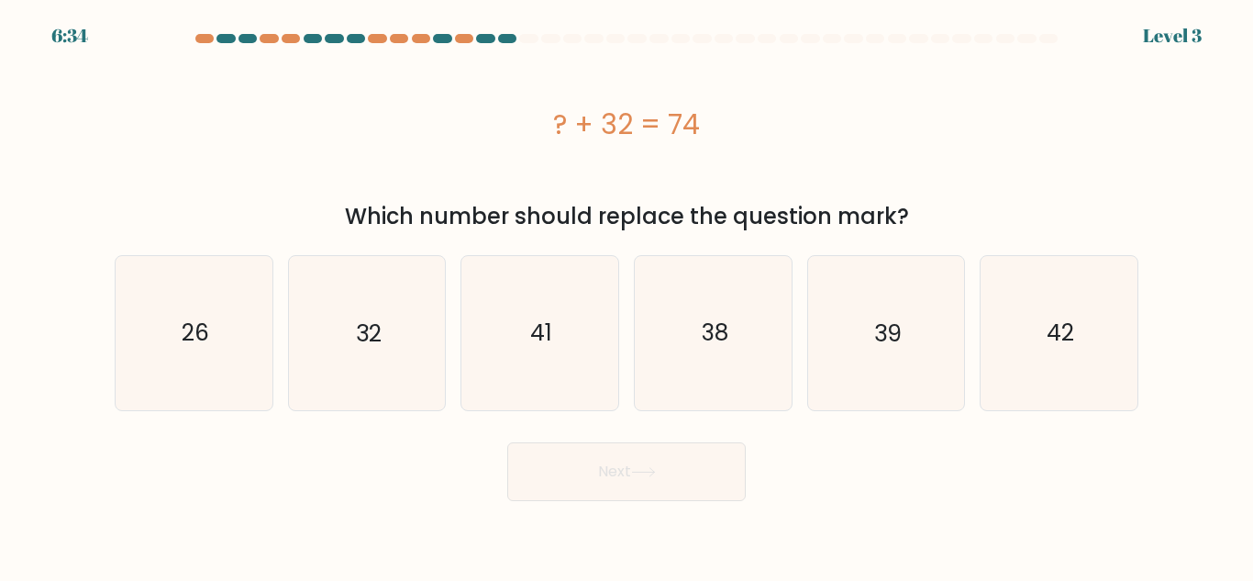
scroll to position [0, 0]
click at [227, 279] on icon "26" at bounding box center [193, 332] width 153 height 153
click at [627, 291] on input "a. 26" at bounding box center [627, 293] width 1 height 5
radio input "true"
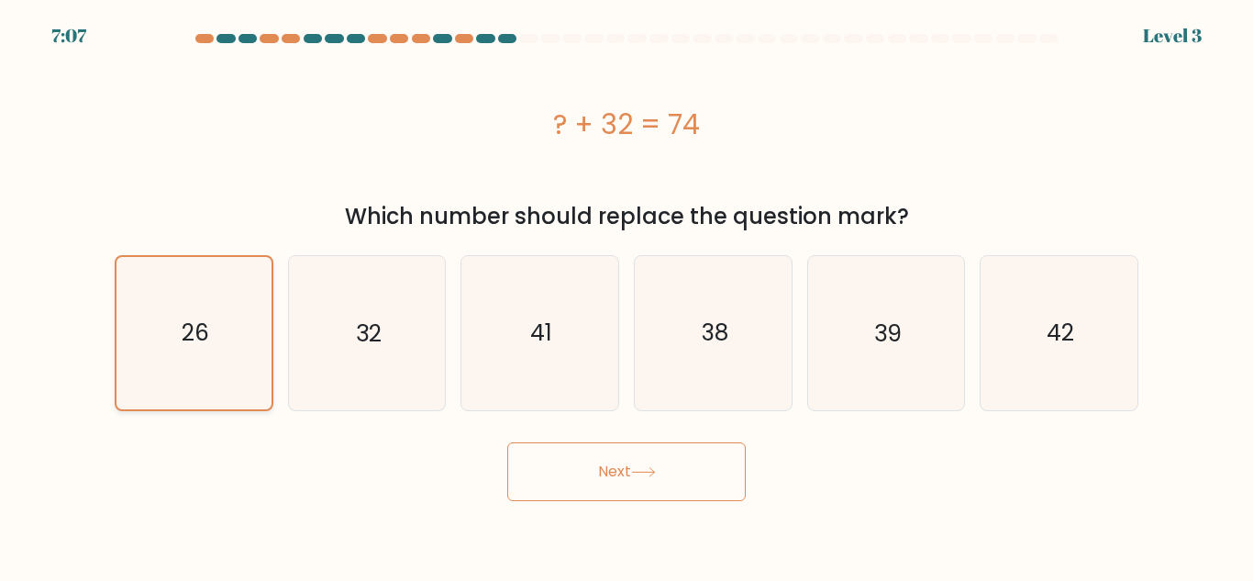
click at [232, 268] on icon "26" at bounding box center [193, 332] width 151 height 151
click at [627, 291] on input "a. 26" at bounding box center [627, 293] width 1 height 5
click at [607, 442] on button "Next" at bounding box center [626, 471] width 239 height 59
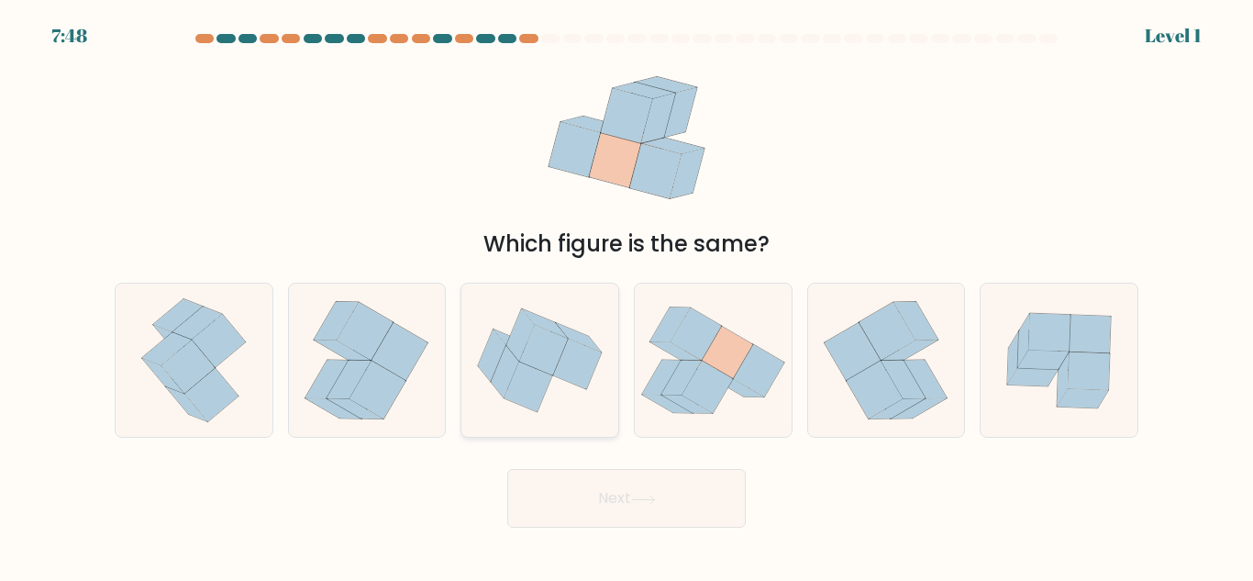
click at [509, 338] on icon at bounding box center [536, 341] width 61 height 67
click at [627, 295] on input "c." at bounding box center [627, 293] width 1 height 5
radio input "true"
click at [604, 527] on button "Next" at bounding box center [626, 498] width 239 height 59
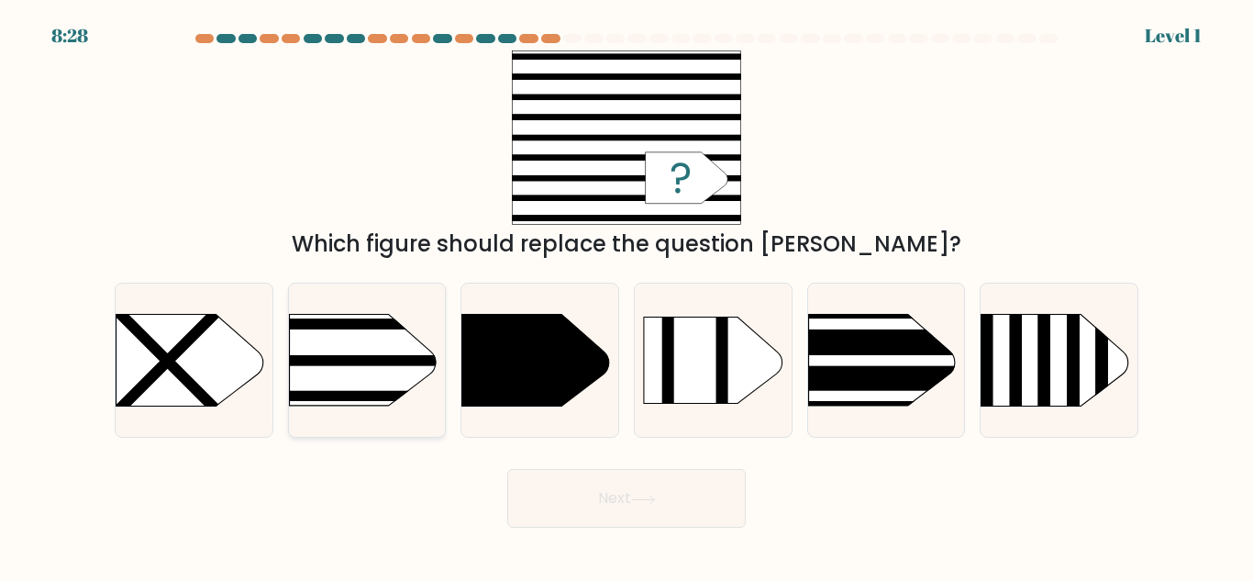
click at [387, 444] on rect at bounding box center [254, 289] width 407 height 310
click at [627, 295] on input "b." at bounding box center [627, 293] width 1 height 5
radio input "true"
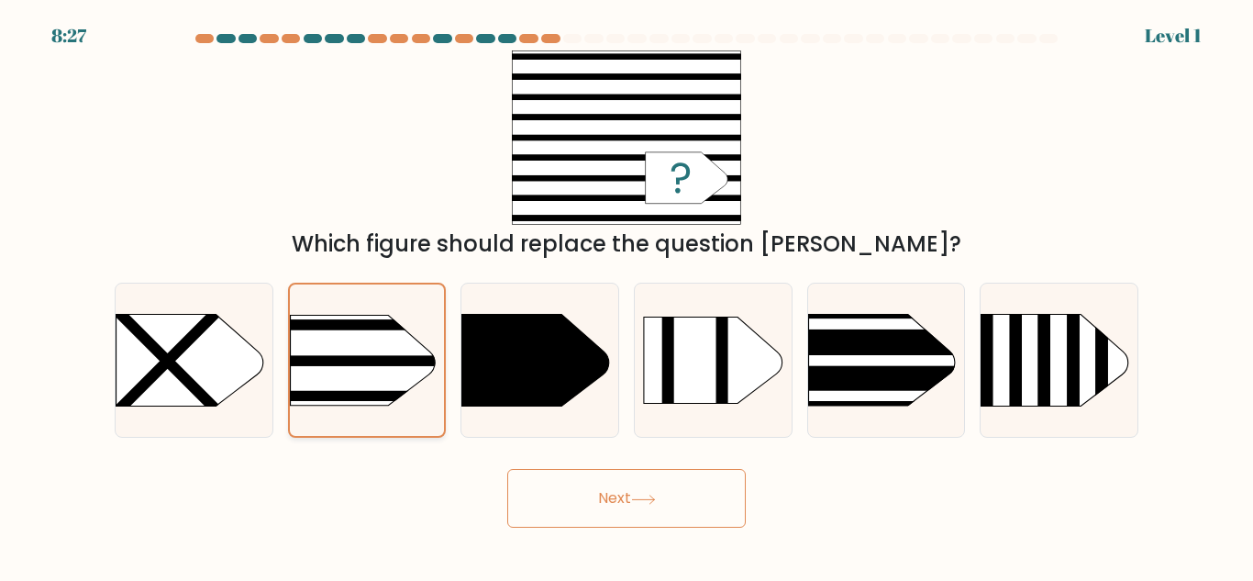
scroll to position [536, 0]
click at [622, 527] on button "Next" at bounding box center [626, 498] width 239 height 59
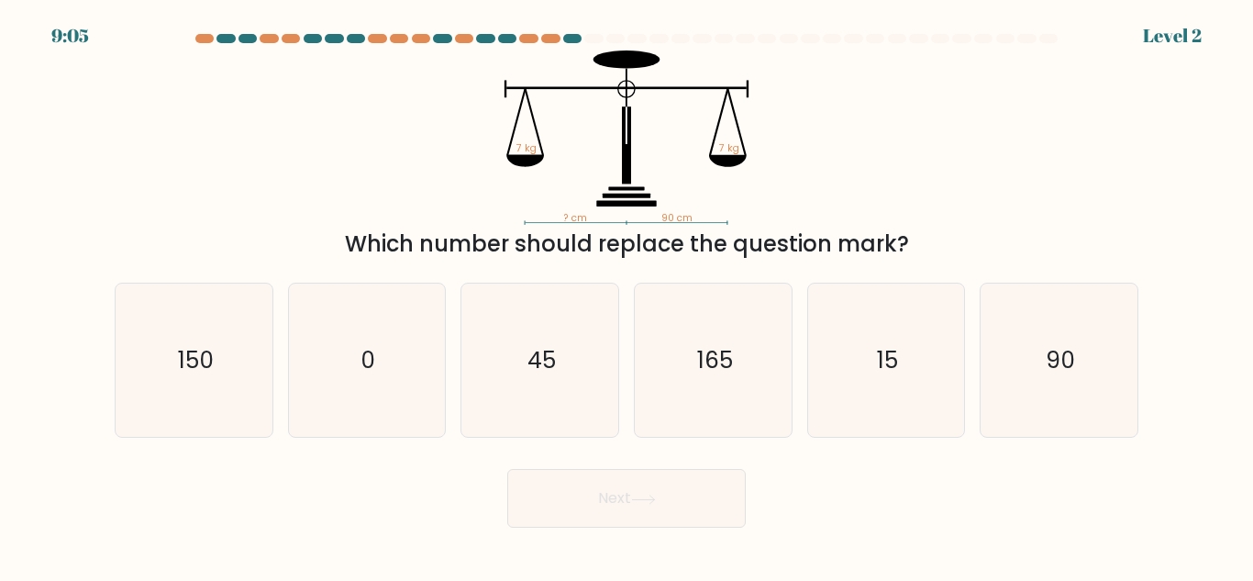
scroll to position [504, 0]
click at [1034, 437] on icon "90" at bounding box center [1058, 359] width 153 height 153
click at [627, 295] on input "f. 90" at bounding box center [627, 293] width 1 height 5
radio input "true"
click at [598, 527] on button "Next" at bounding box center [626, 498] width 239 height 59
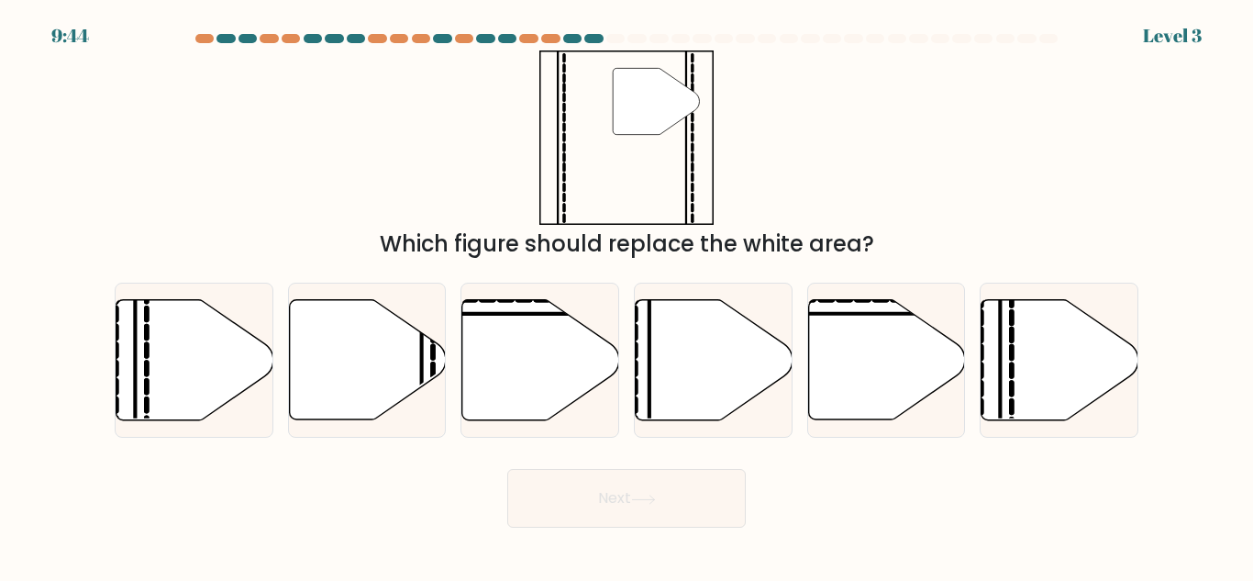
scroll to position [805, 0]
click at [354, 420] on icon at bounding box center [367, 360] width 157 height 120
click at [627, 295] on input "b." at bounding box center [627, 293] width 1 height 5
radio input "true"
click at [615, 527] on button "Next" at bounding box center [626, 498] width 239 height 59
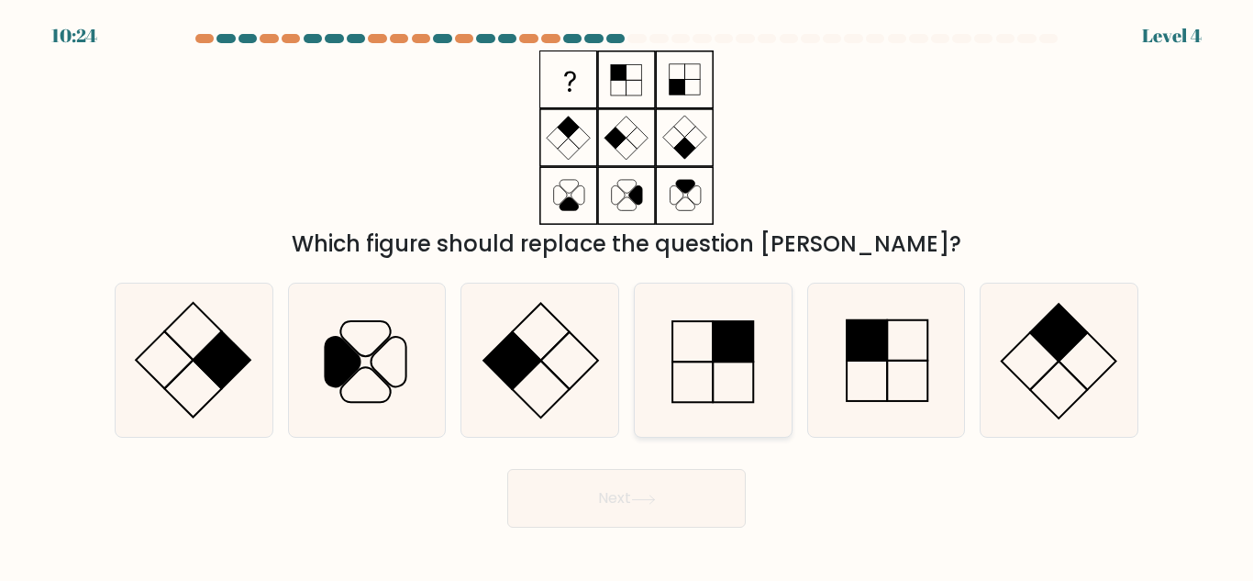
scroll to position [0, 0]
click at [1017, 437] on icon at bounding box center [1058, 359] width 153 height 153
click at [627, 295] on input "f." at bounding box center [627, 293] width 1 height 5
radio input "true"
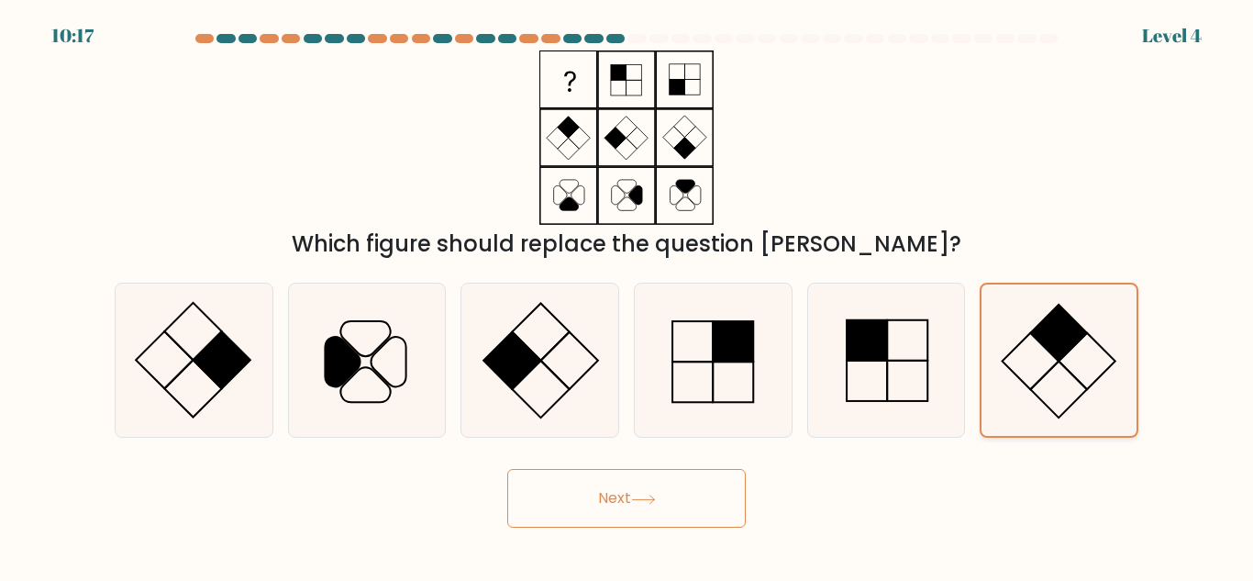
scroll to position [67, 0]
click at [616, 527] on button "Next" at bounding box center [626, 498] width 239 height 59
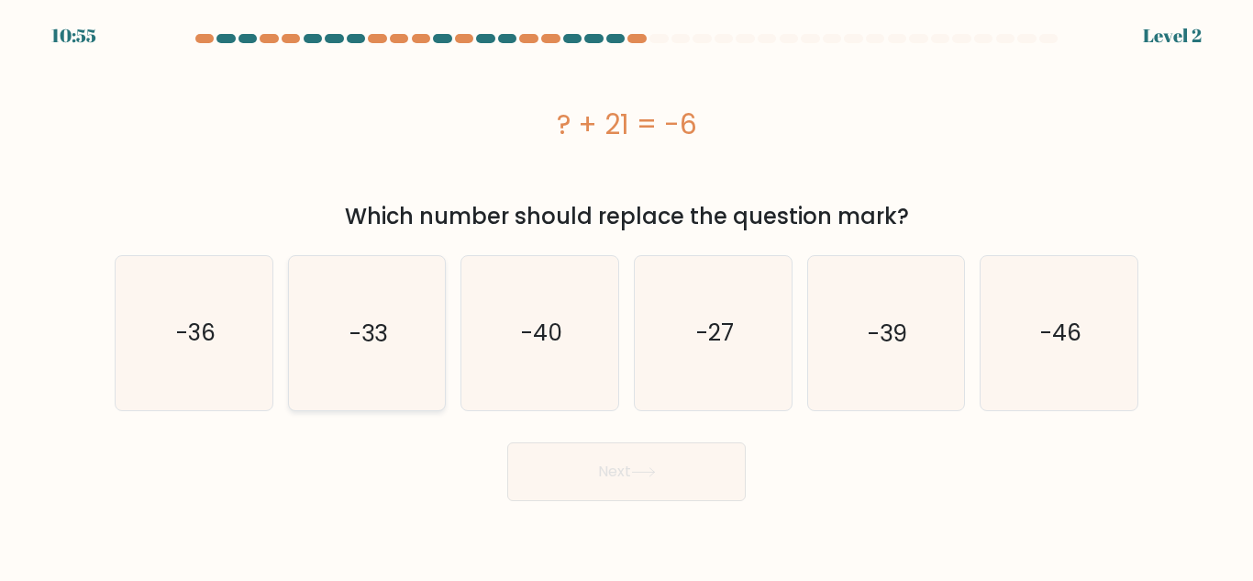
click at [304, 256] on icon "-33" at bounding box center [366, 332] width 153 height 153
click at [627, 291] on input "b. -33" at bounding box center [627, 293] width 1 height 5
radio input "true"
click at [316, 257] on icon "-33" at bounding box center [366, 332] width 151 height 151
click at [627, 291] on input "b. -33" at bounding box center [627, 293] width 1 height 5
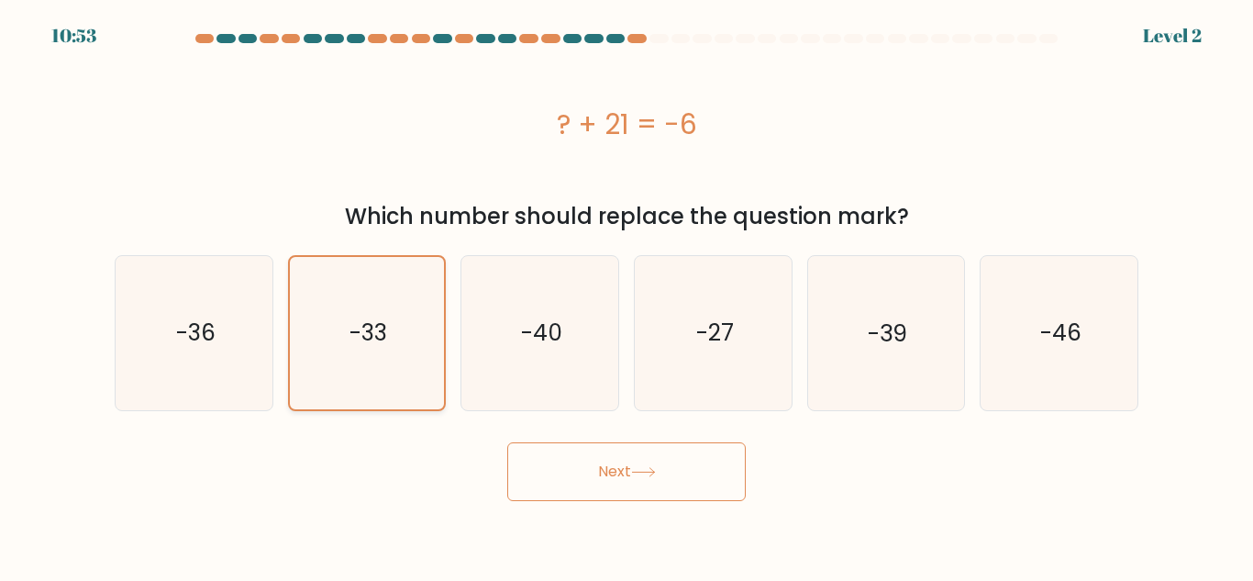
click at [418, 263] on icon "-33" at bounding box center [366, 332] width 151 height 151
click at [627, 291] on input "b. -33" at bounding box center [627, 293] width 1 height 5
click at [591, 442] on button "Next" at bounding box center [626, 471] width 239 height 59
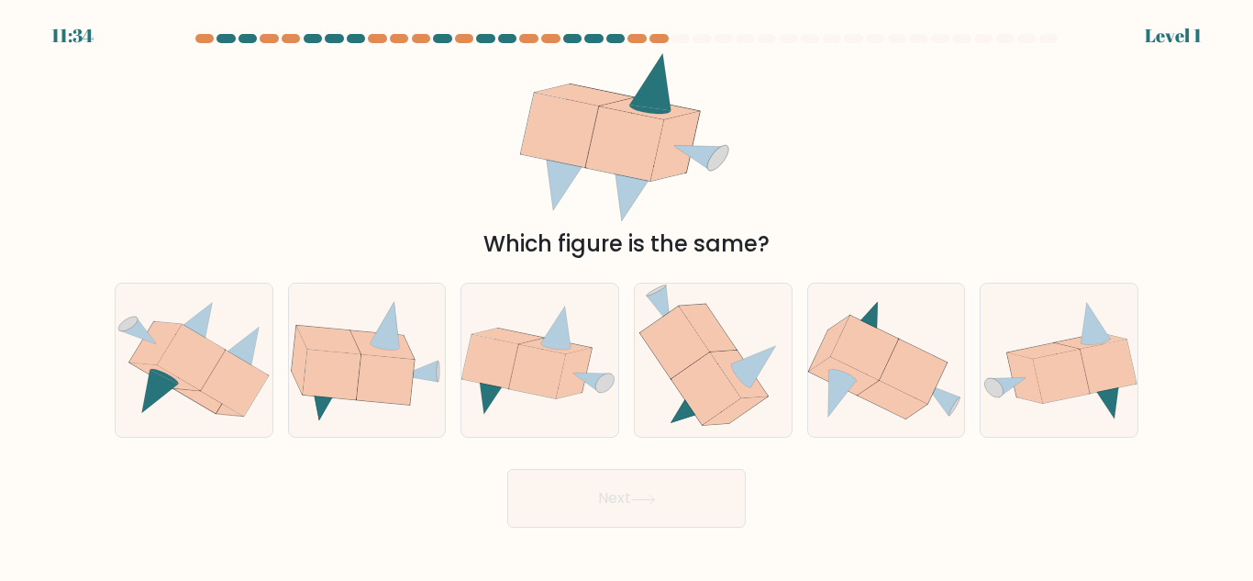
scroll to position [663, 0]
click at [160, 339] on icon at bounding box center [194, 360] width 157 height 132
click at [627, 295] on input "a." at bounding box center [627, 293] width 1 height 5
radio input "true"
click at [612, 527] on button "Next" at bounding box center [626, 498] width 239 height 59
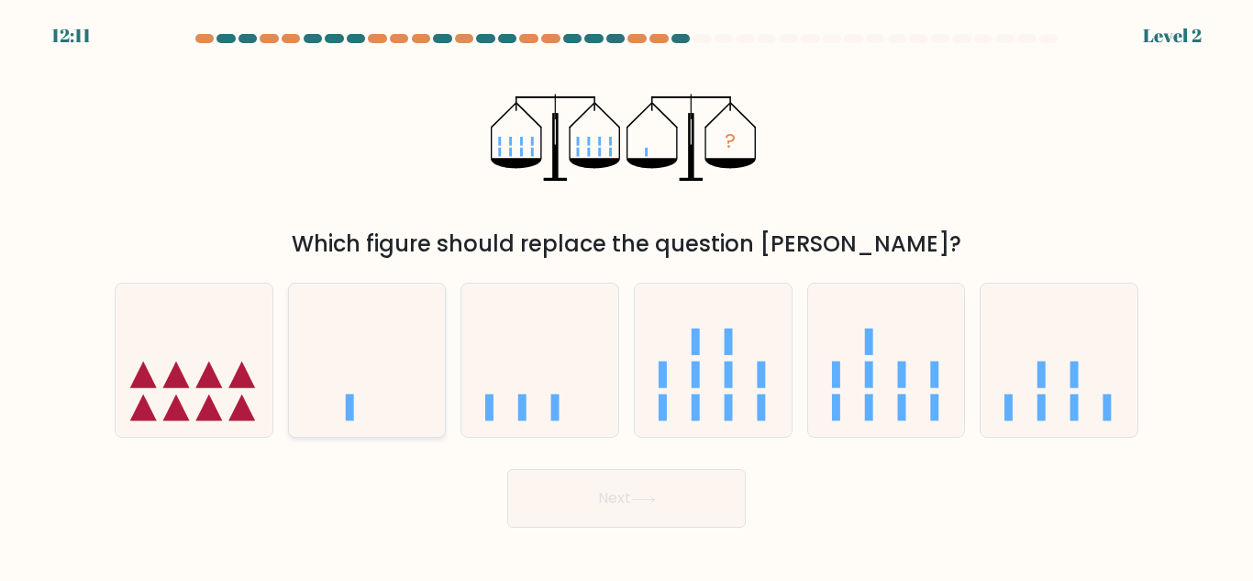
click at [350, 421] on rect at bounding box center [350, 407] width 8 height 27
click at [627, 295] on input "b." at bounding box center [627, 293] width 1 height 5
radio input "true"
click at [619, 527] on button "Next" at bounding box center [626, 498] width 239 height 59
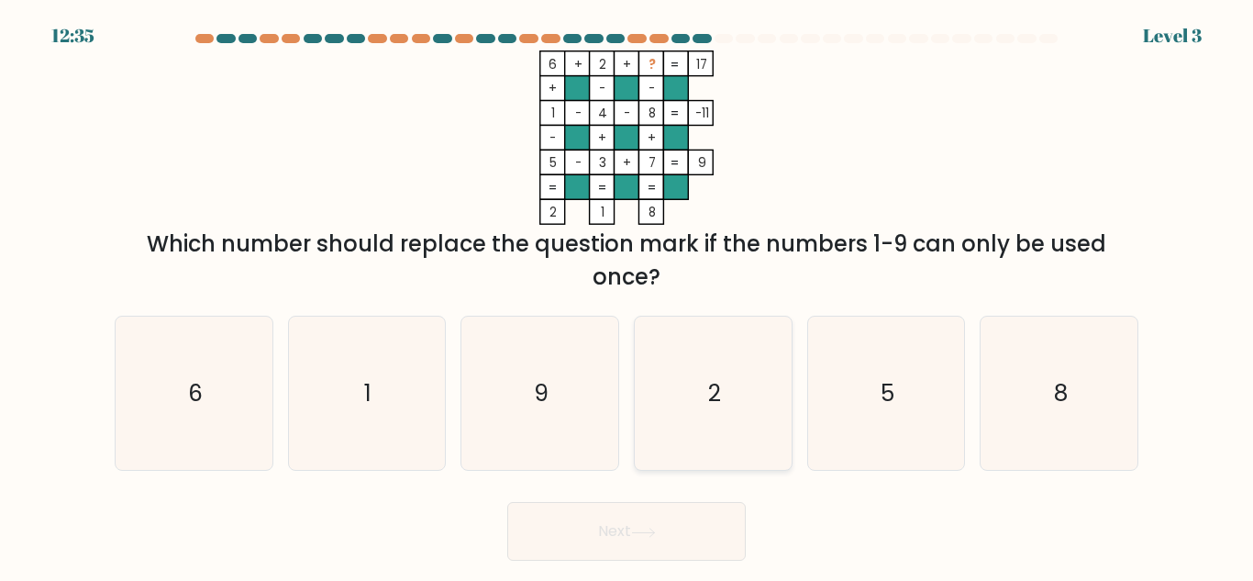
scroll to position [450, 0]
click at [873, 367] on icon "5" at bounding box center [885, 392] width 153 height 153
click at [627, 295] on input "e. 5" at bounding box center [627, 293] width 1 height 5
radio input "true"
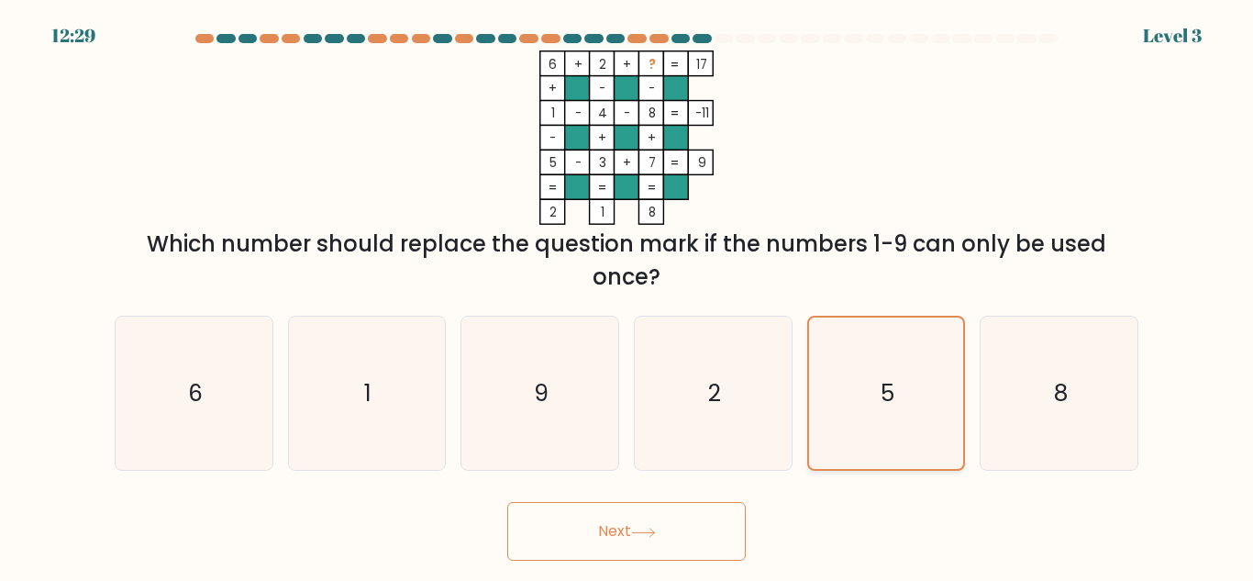
scroll to position [452, 0]
click at [565, 431] on icon "9" at bounding box center [539, 392] width 153 height 153
click at [627, 295] on input "c. 9" at bounding box center [627, 293] width 1 height 5
radio input "true"
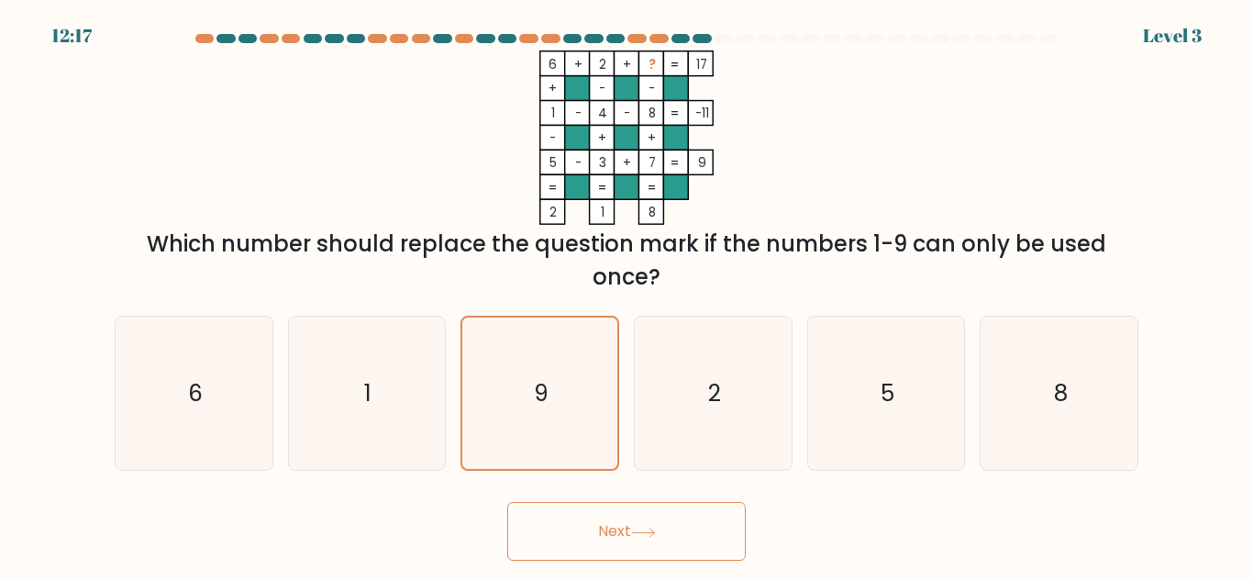
click at [612, 550] on button "Next" at bounding box center [626, 531] width 239 height 59
click at [561, 452] on icon "9" at bounding box center [539, 392] width 151 height 151
click at [627, 295] on input "c. 9" at bounding box center [627, 293] width 1 height 5
click at [602, 561] on button "Next" at bounding box center [626, 531] width 239 height 59
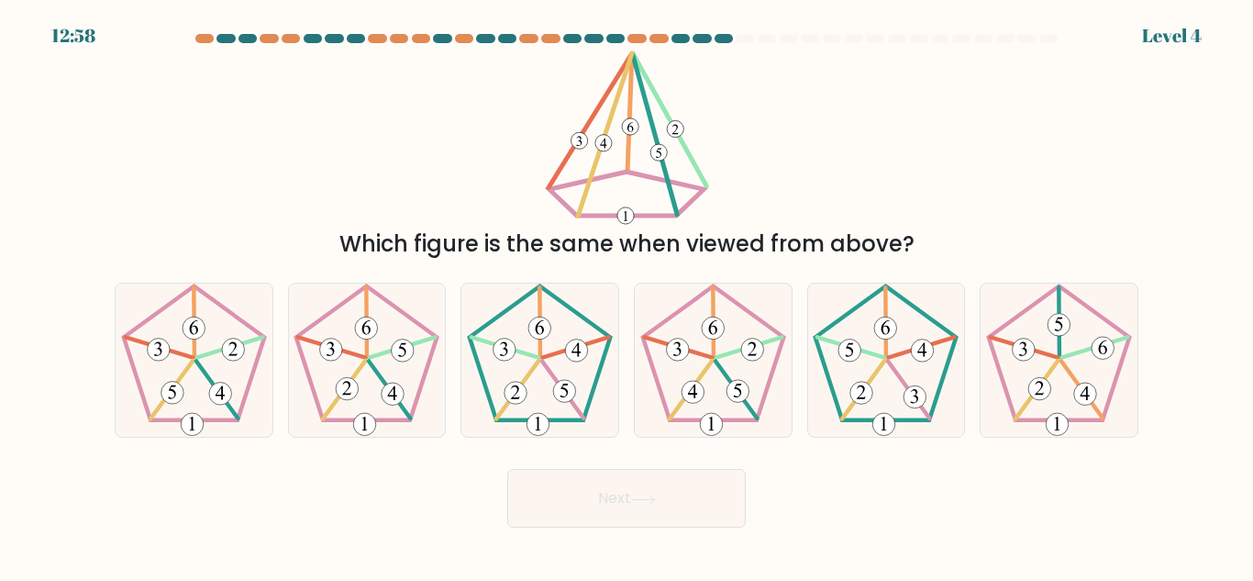
scroll to position [0, 0]
click at [558, 437] on icon at bounding box center [539, 359] width 153 height 153
click at [627, 295] on input "c." at bounding box center [627, 293] width 1 height 5
radio input "true"
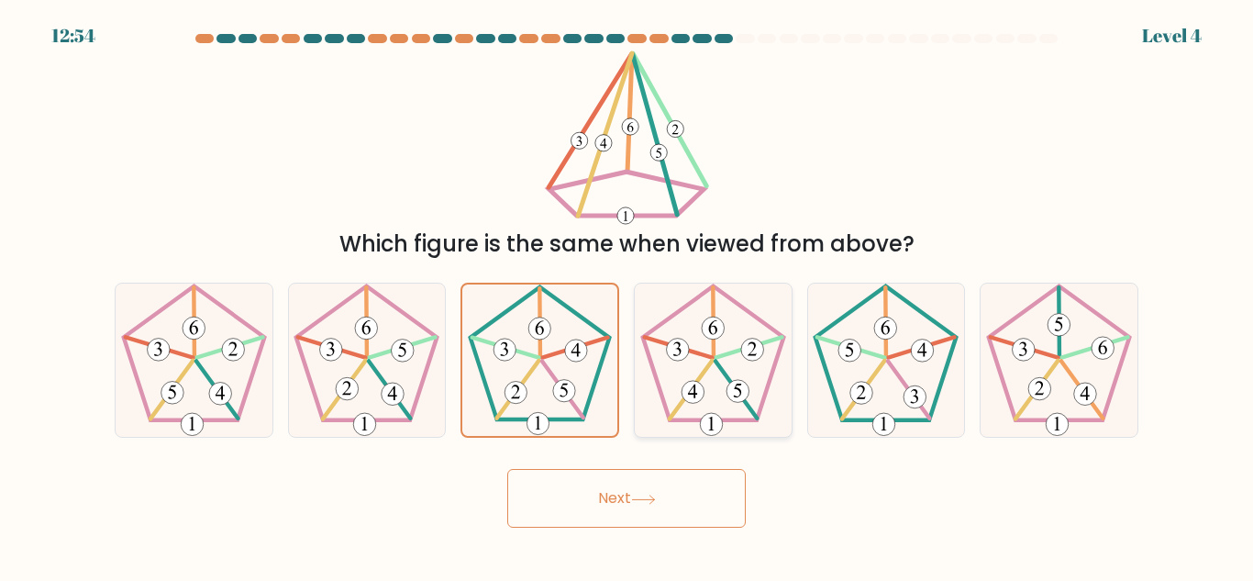
click at [694, 420] on 185 at bounding box center [712, 353] width 141 height 134
click at [627, 295] on input "d." at bounding box center [627, 293] width 1 height 5
radio input "true"
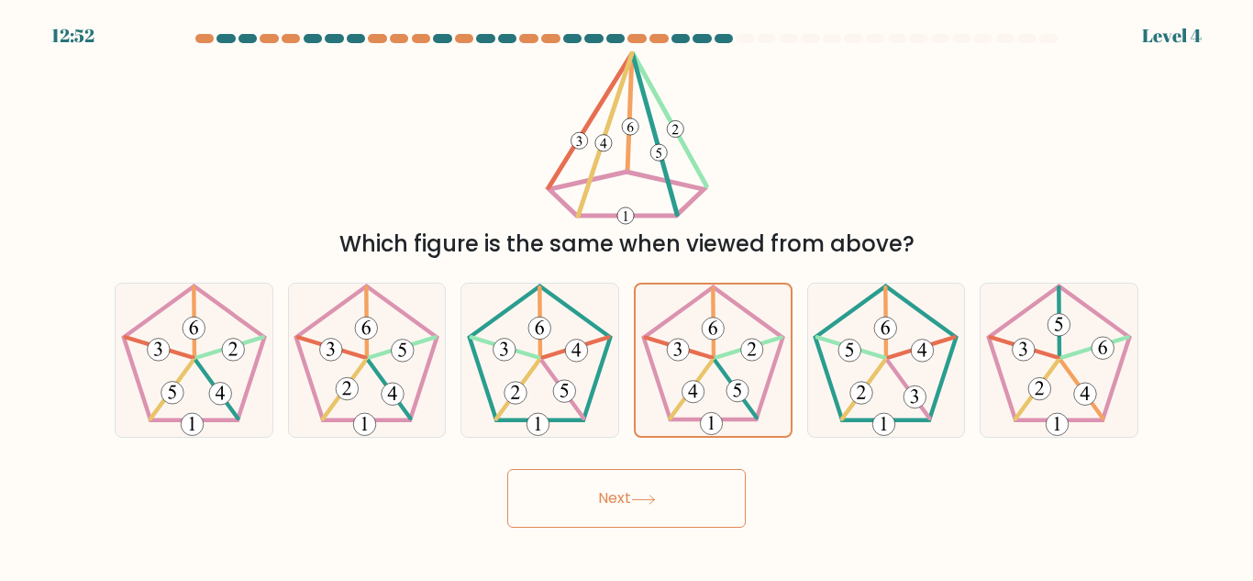
click at [605, 527] on button "Next" at bounding box center [626, 498] width 239 height 59
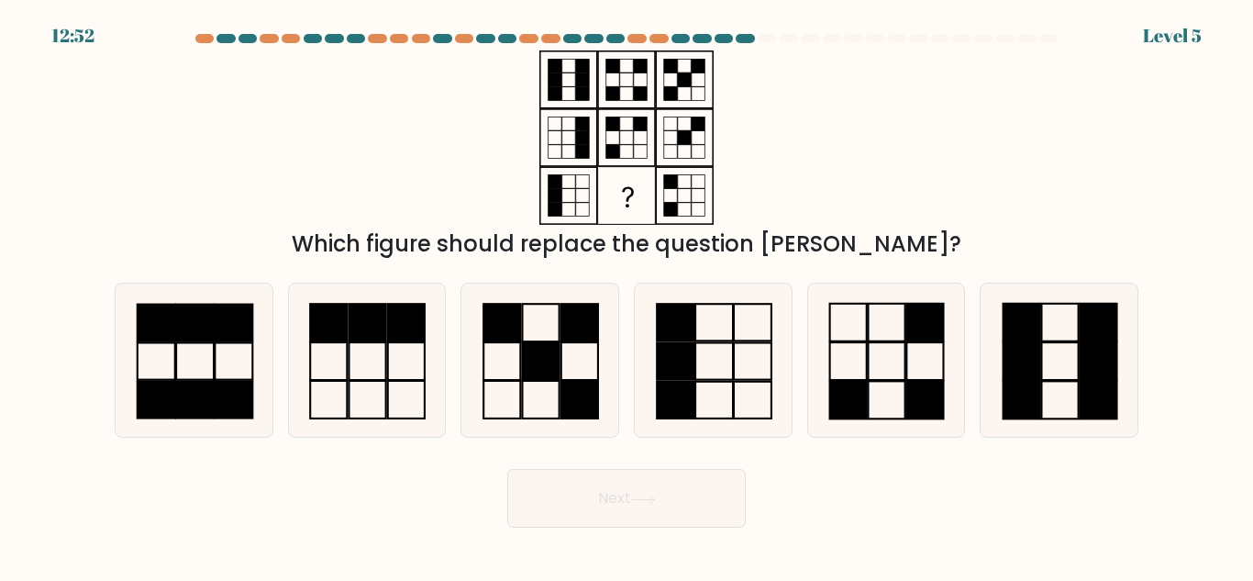
scroll to position [67, 0]
click at [893, 427] on icon at bounding box center [885, 359] width 153 height 153
click at [627, 295] on input "e." at bounding box center [627, 293] width 1 height 5
radio input "true"
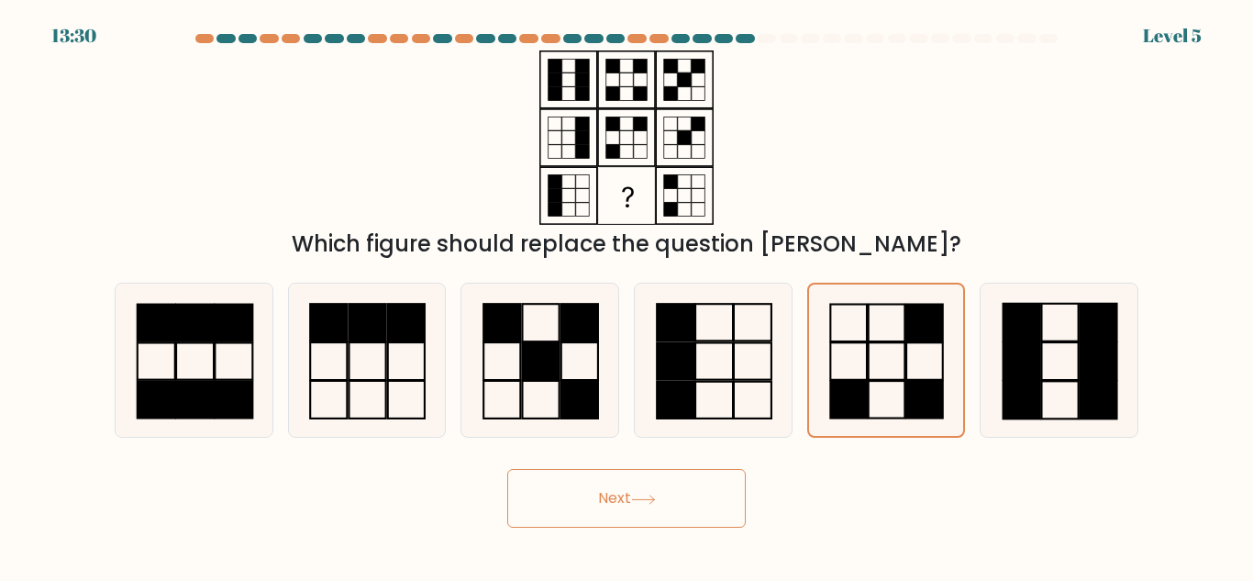
click at [594, 527] on button "Next" at bounding box center [626, 498] width 239 height 59
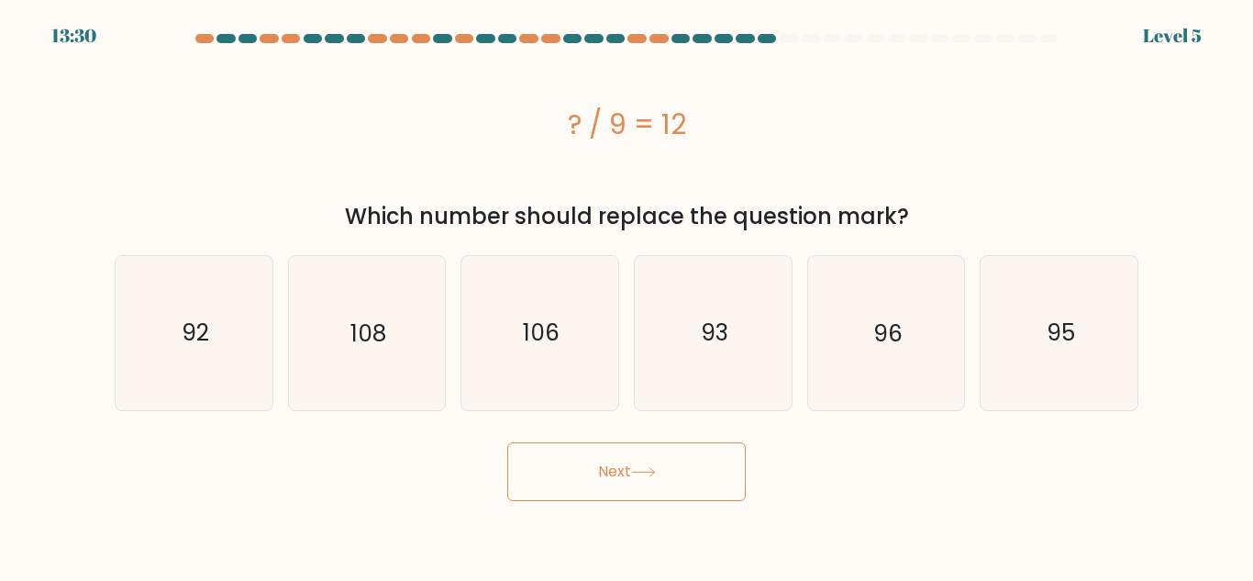
scroll to position [0, 0]
click at [285, 274] on div "b. 108" at bounding box center [367, 332] width 173 height 155
click at [369, 303] on icon "108" at bounding box center [366, 332] width 153 height 153
click at [627, 295] on input "b. 108" at bounding box center [627, 293] width 1 height 5
radio input "true"
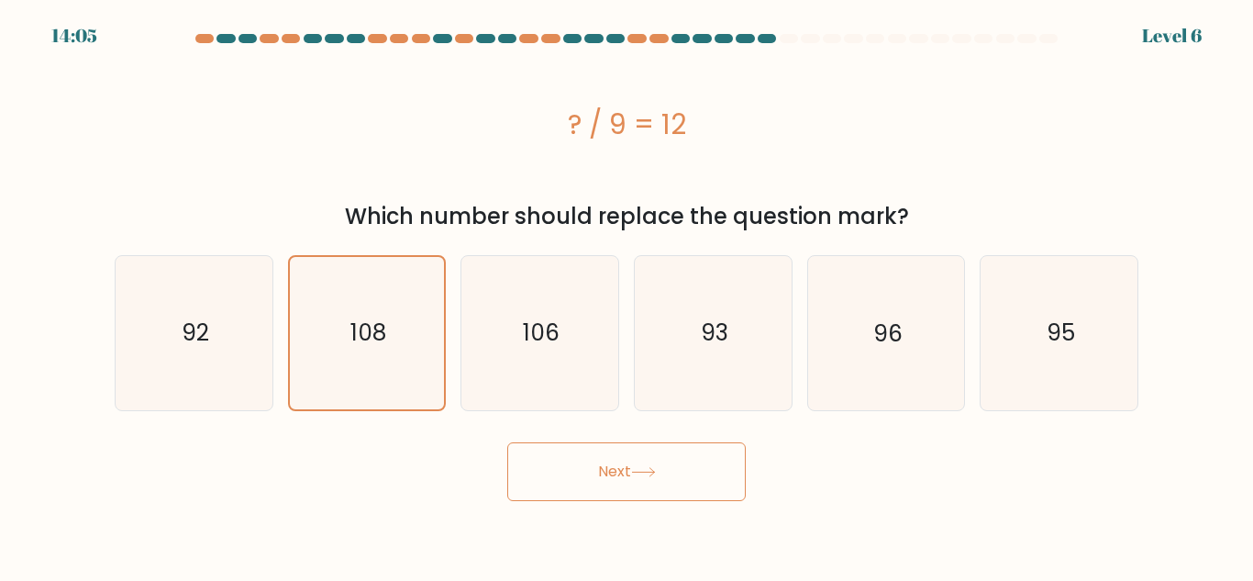
click at [613, 442] on button "Next" at bounding box center [626, 471] width 239 height 59
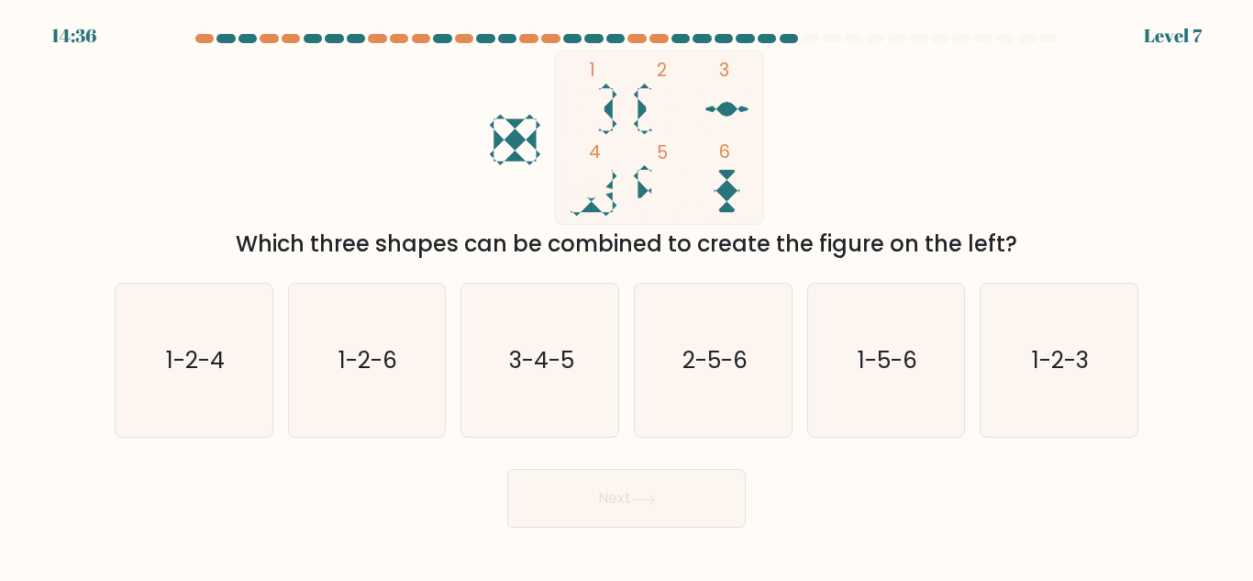
scroll to position [96, 0]
click at [362, 376] on text "1-2-6" at bounding box center [368, 360] width 59 height 32
click at [627, 295] on input "b. 1-2-6" at bounding box center [627, 293] width 1 height 5
radio input "true"
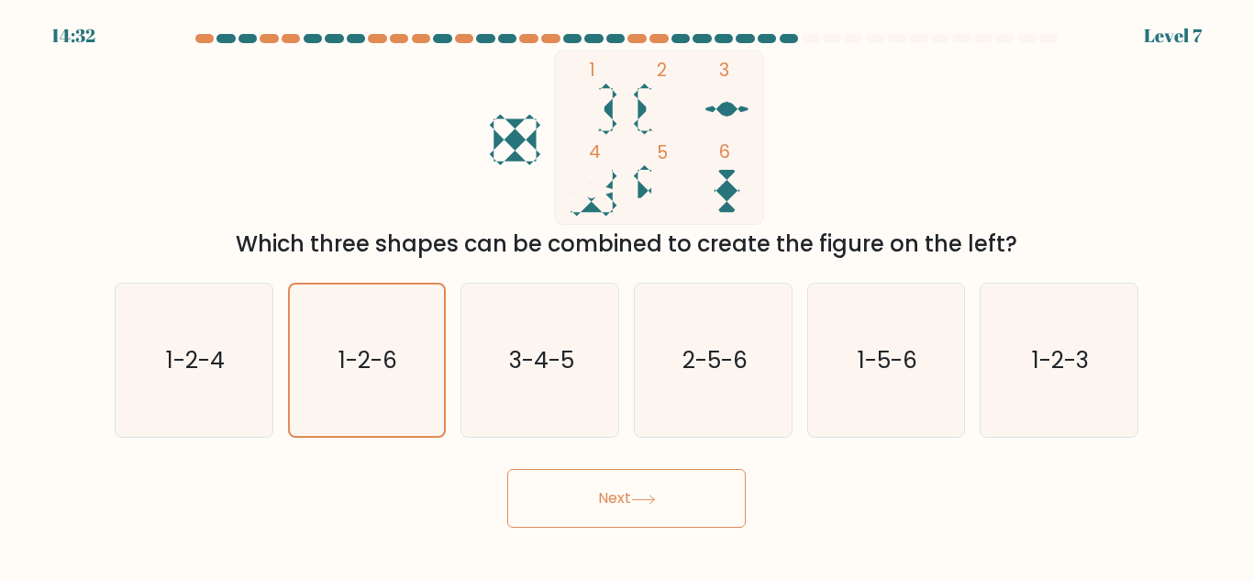
click at [613, 527] on button "Next" at bounding box center [626, 498] width 239 height 59
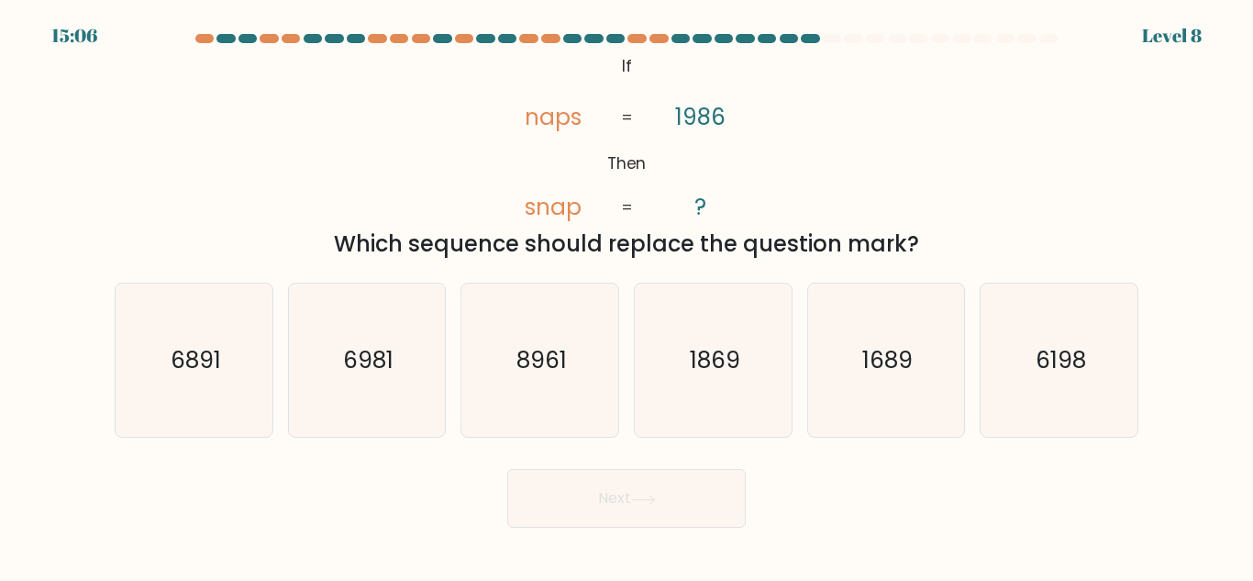
click at [648, 225] on icon "@import url('https://fonts.googleapis.com/css?family=Abril+Fatface:400,100,100i…" at bounding box center [626, 137] width 283 height 174
click at [524, 376] on text "8961" at bounding box center [541, 360] width 50 height 32
click at [627, 295] on input "c. 8961" at bounding box center [627, 293] width 1 height 5
radio input "true"
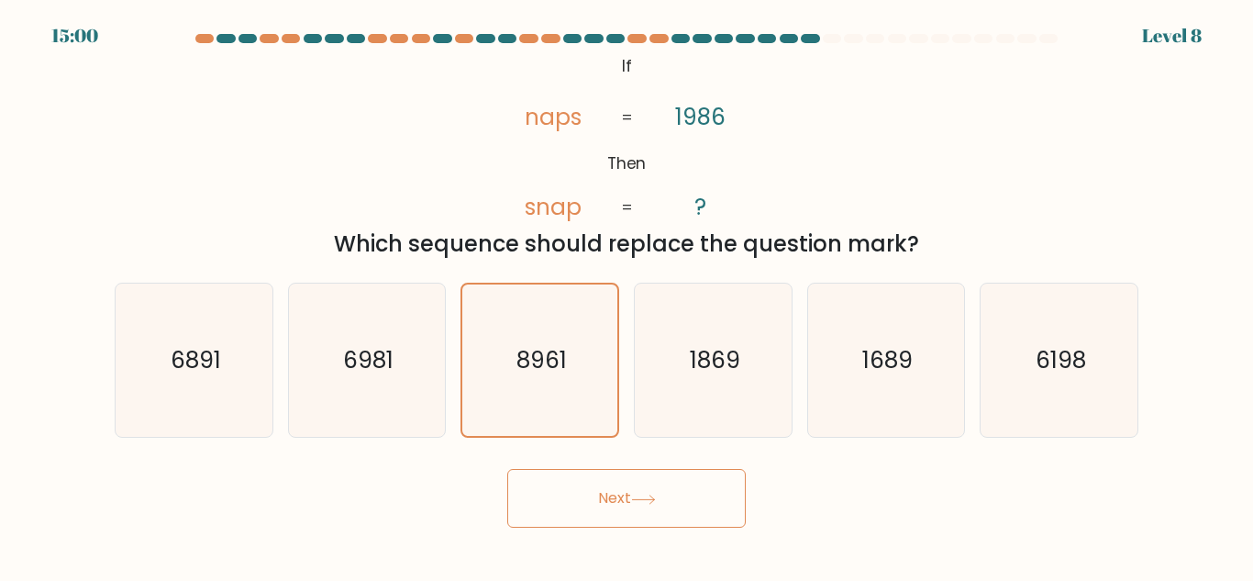
scroll to position [454, 0]
click at [609, 527] on button "Next" at bounding box center [626, 498] width 239 height 59
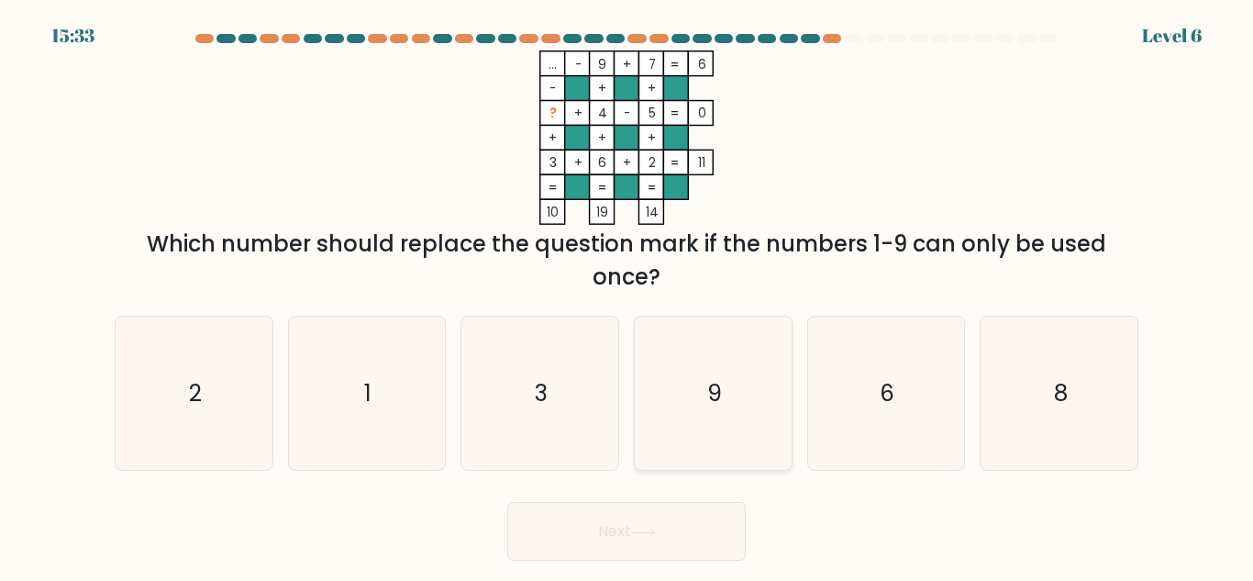
scroll to position [0, 0]
click at [740, 454] on icon "9" at bounding box center [713, 392] width 153 height 153
click at [627, 295] on input "d. 9" at bounding box center [627, 293] width 1 height 5
radio input "true"
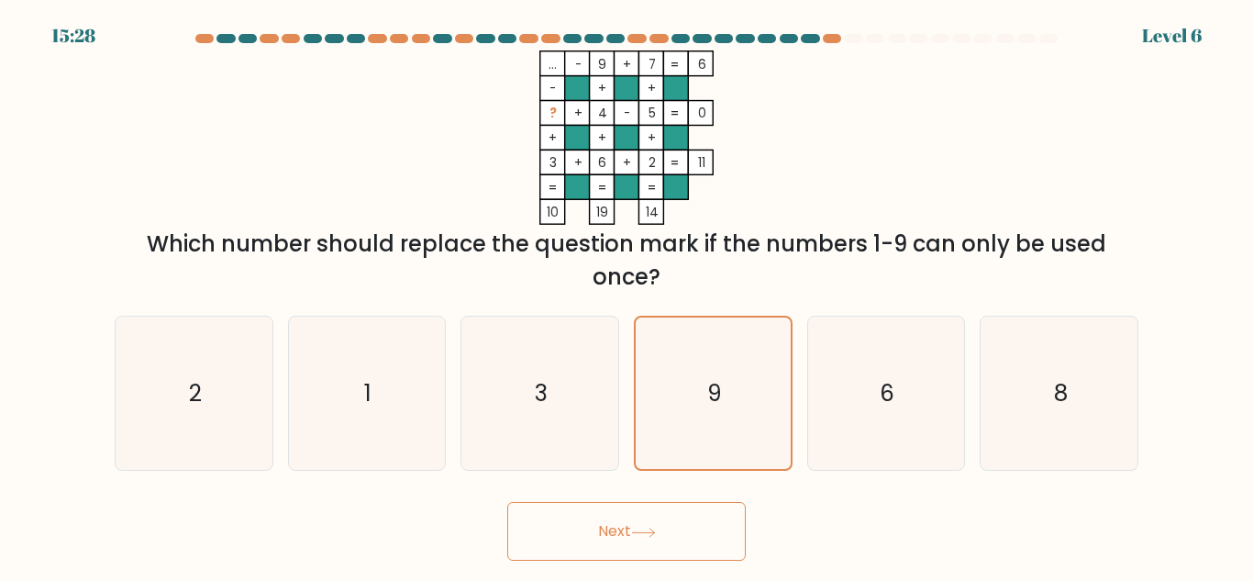
click at [593, 555] on button "Next" at bounding box center [626, 531] width 239 height 59
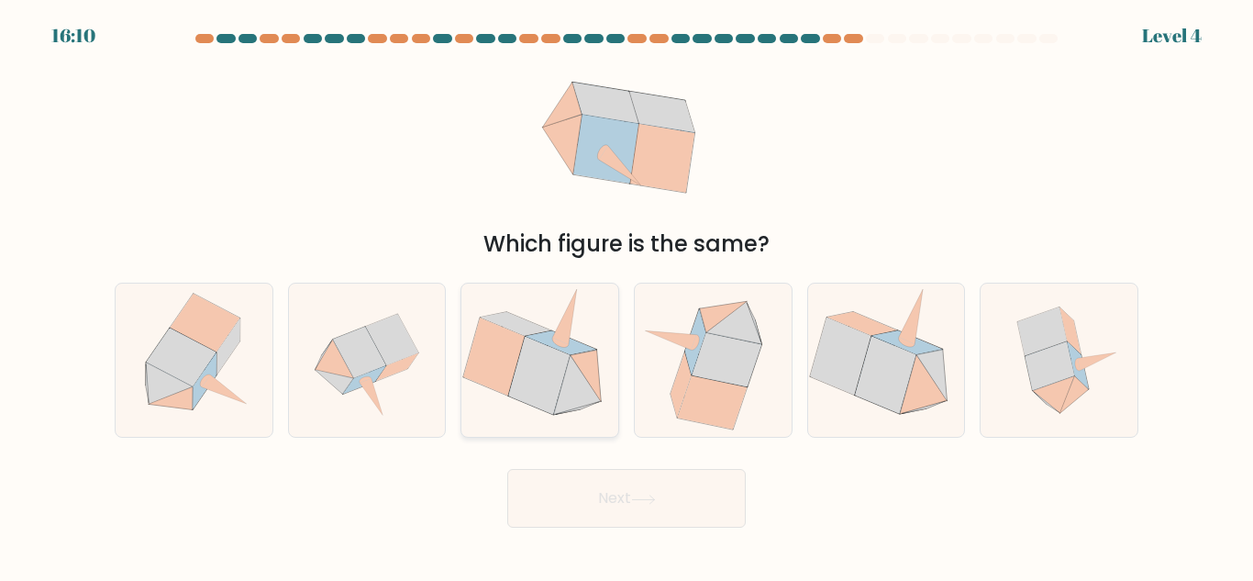
click at [568, 415] on icon at bounding box center [578, 385] width 48 height 60
click at [627, 295] on input "c." at bounding box center [627, 293] width 1 height 5
radio input "true"
click at [616, 527] on button "Next" at bounding box center [626, 498] width 239 height 59
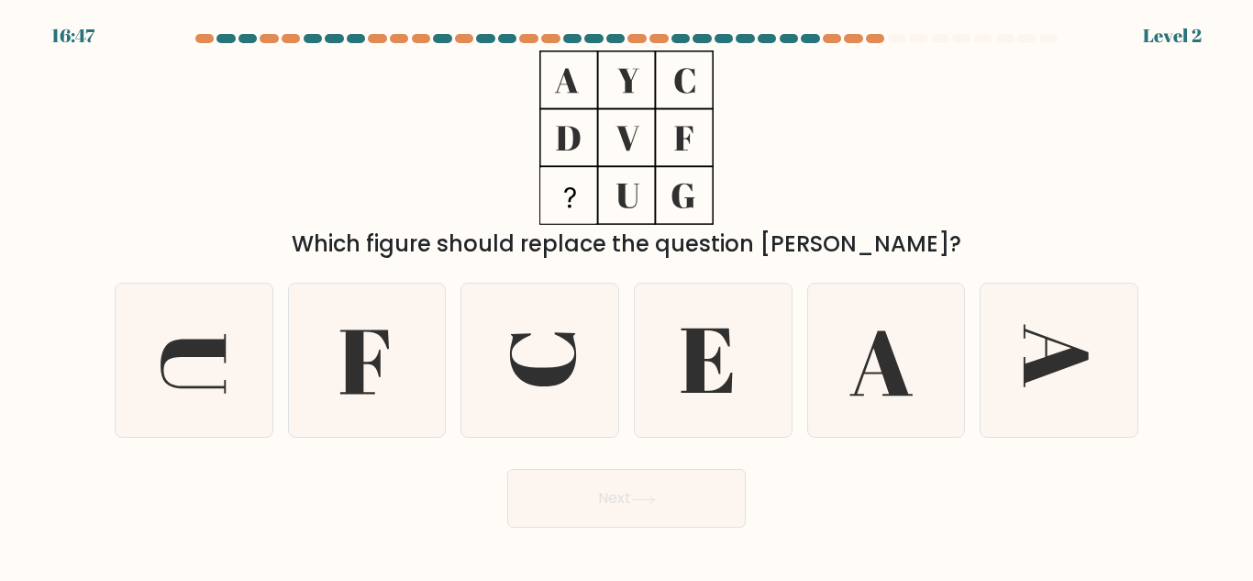
scroll to position [1, 0]
click at [1015, 437] on icon at bounding box center [1058, 359] width 153 height 153
click at [627, 295] on input "f." at bounding box center [627, 293] width 1 height 5
radio input "true"
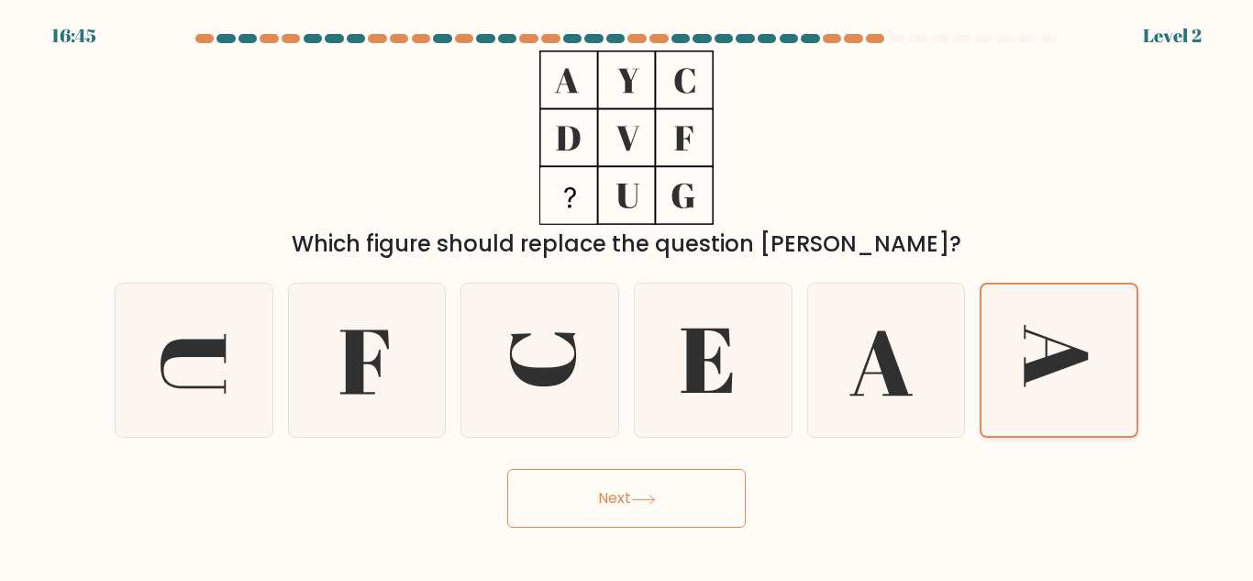
scroll to position [67, 0]
click at [603, 527] on button "Next" at bounding box center [626, 498] width 239 height 59
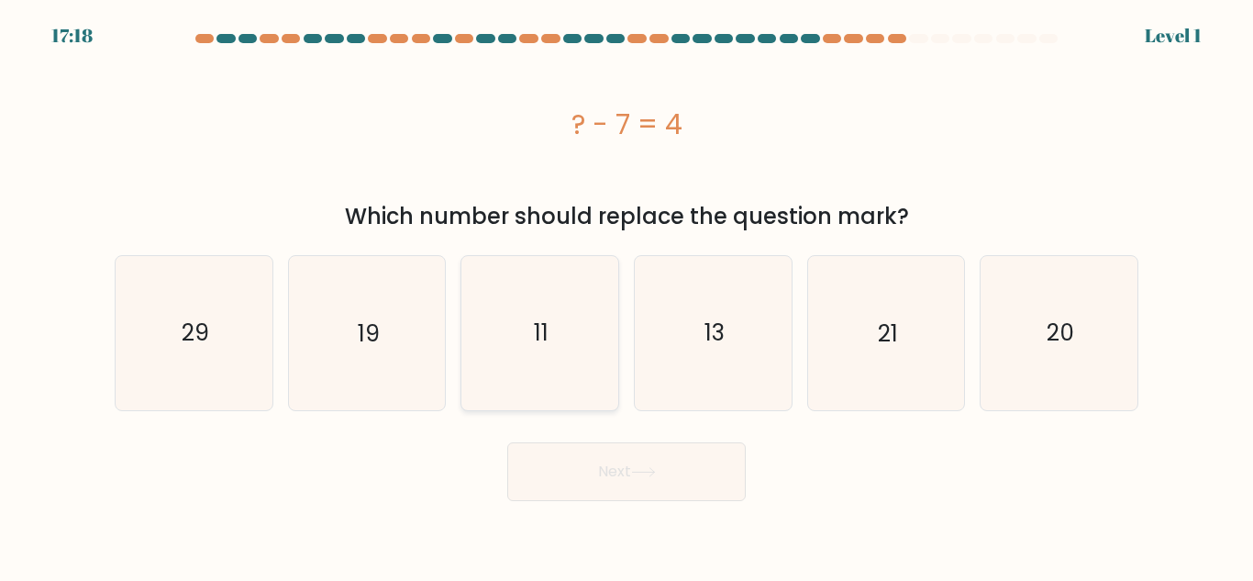
click at [502, 277] on icon "11" at bounding box center [539, 332] width 153 height 153
click at [627, 291] on input "c. 11" at bounding box center [627, 293] width 1 height 5
radio input "true"
click at [620, 442] on button "Next" at bounding box center [626, 471] width 239 height 59
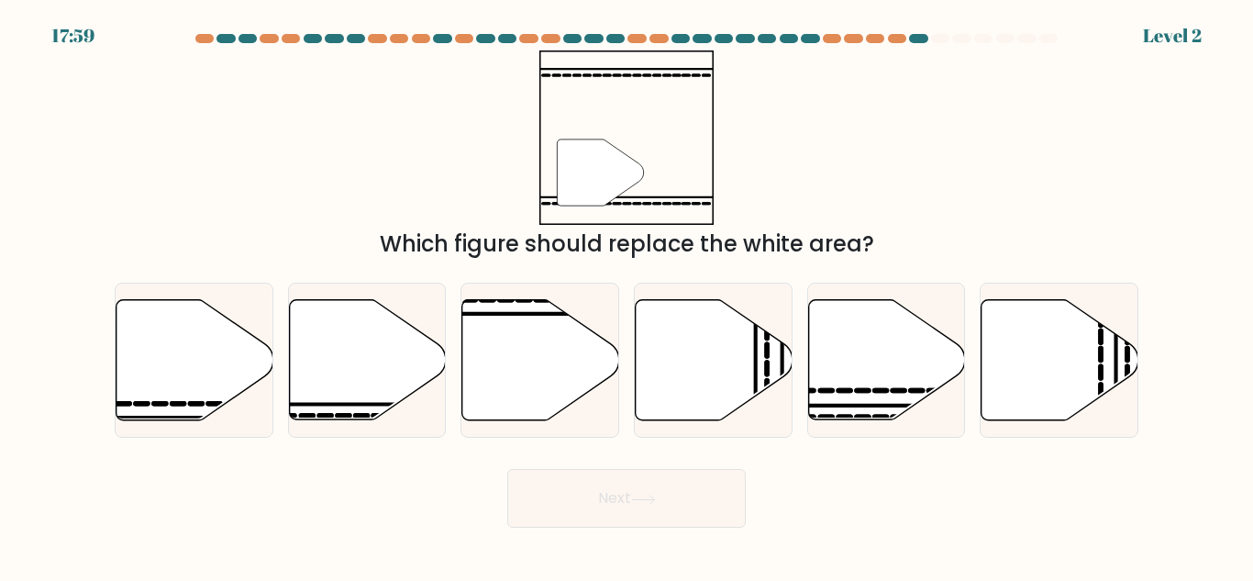
scroll to position [805, 0]
click at [389, 420] on icon at bounding box center [367, 360] width 157 height 120
click at [627, 295] on input "b." at bounding box center [627, 293] width 1 height 5
radio input "true"
click at [616, 527] on button "Next" at bounding box center [626, 498] width 239 height 59
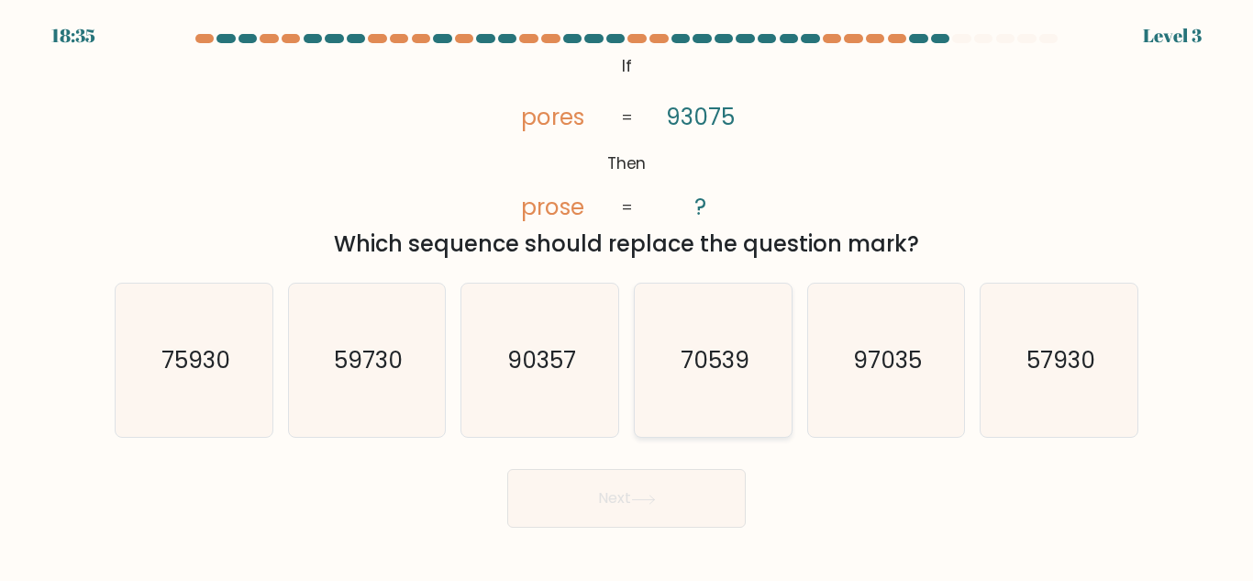
scroll to position [454, 0]
click at [715, 437] on icon "70539" at bounding box center [713, 359] width 153 height 153
click at [627, 295] on input "d. 70539" at bounding box center [627, 293] width 1 height 5
radio input "true"
